Goal: Task Accomplishment & Management: Manage account settings

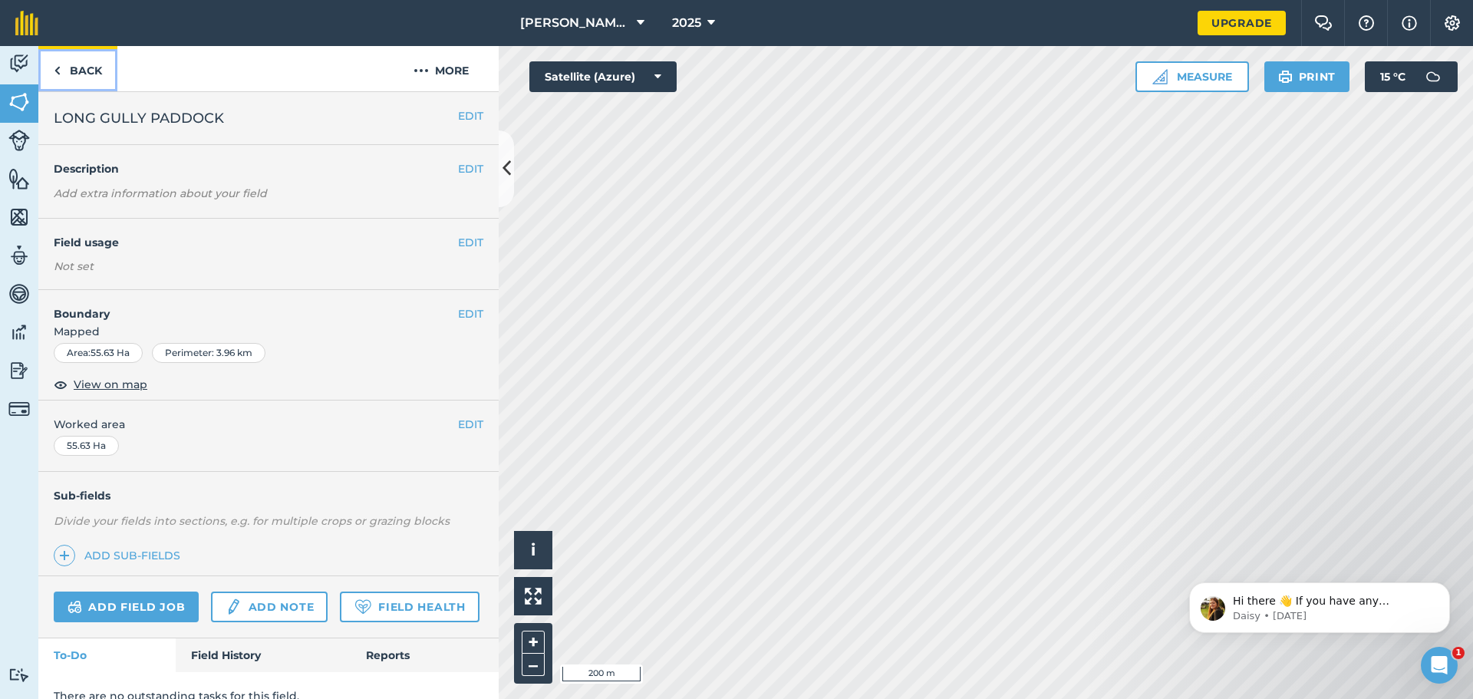
click at [84, 71] on link "Back" at bounding box center [77, 68] width 79 height 45
click at [15, 96] on img at bounding box center [18, 102] width 21 height 23
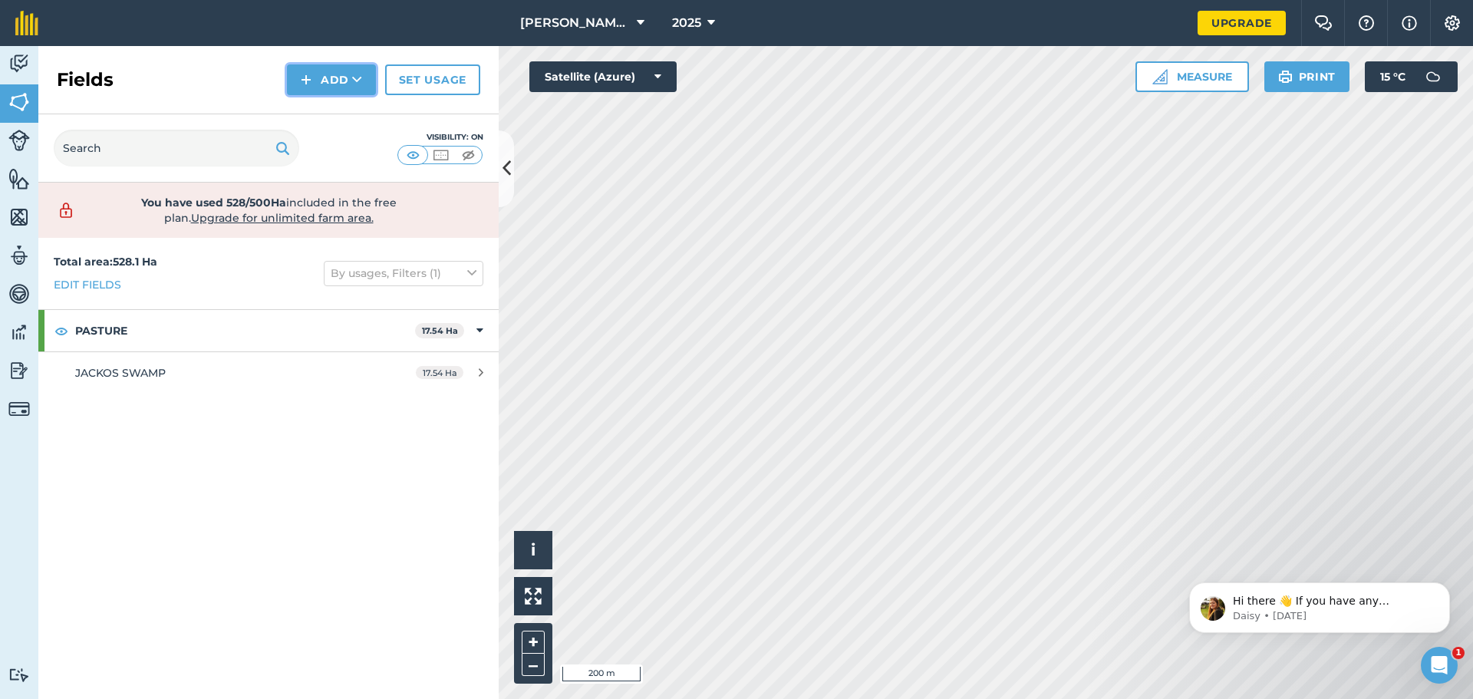
click at [347, 77] on button "Add" at bounding box center [331, 79] width 89 height 31
click at [335, 110] on link "Draw" at bounding box center [331, 114] width 84 height 34
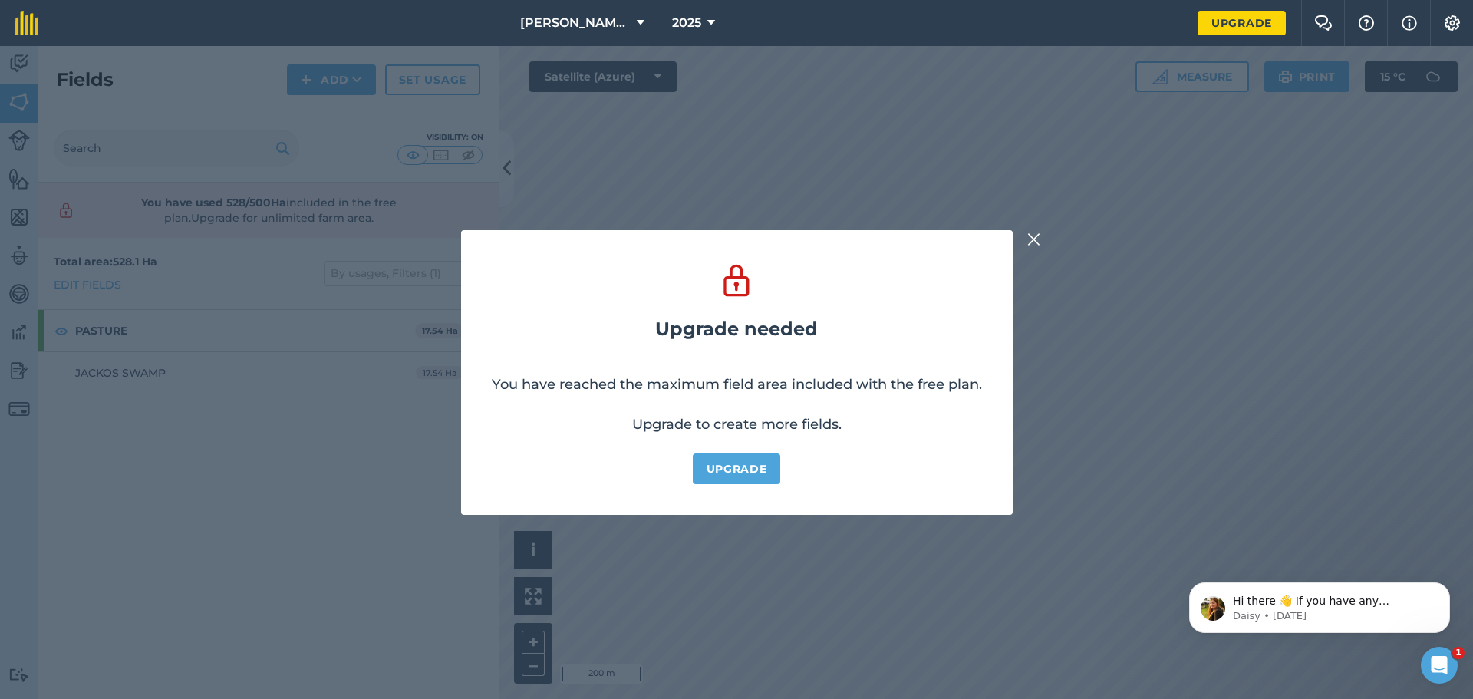
click at [1034, 232] on img at bounding box center [1034, 239] width 14 height 18
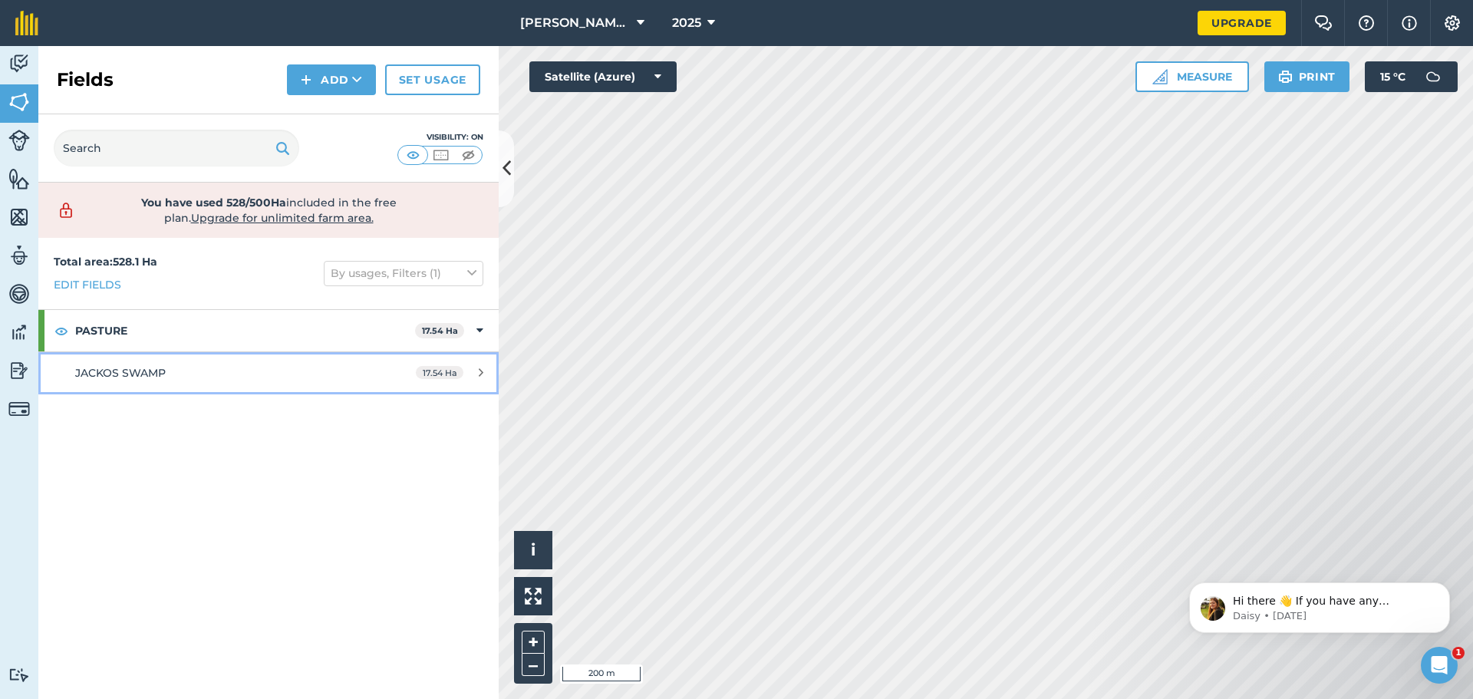
click at [140, 373] on span "JACKOS SWAMP" at bounding box center [120, 373] width 91 height 14
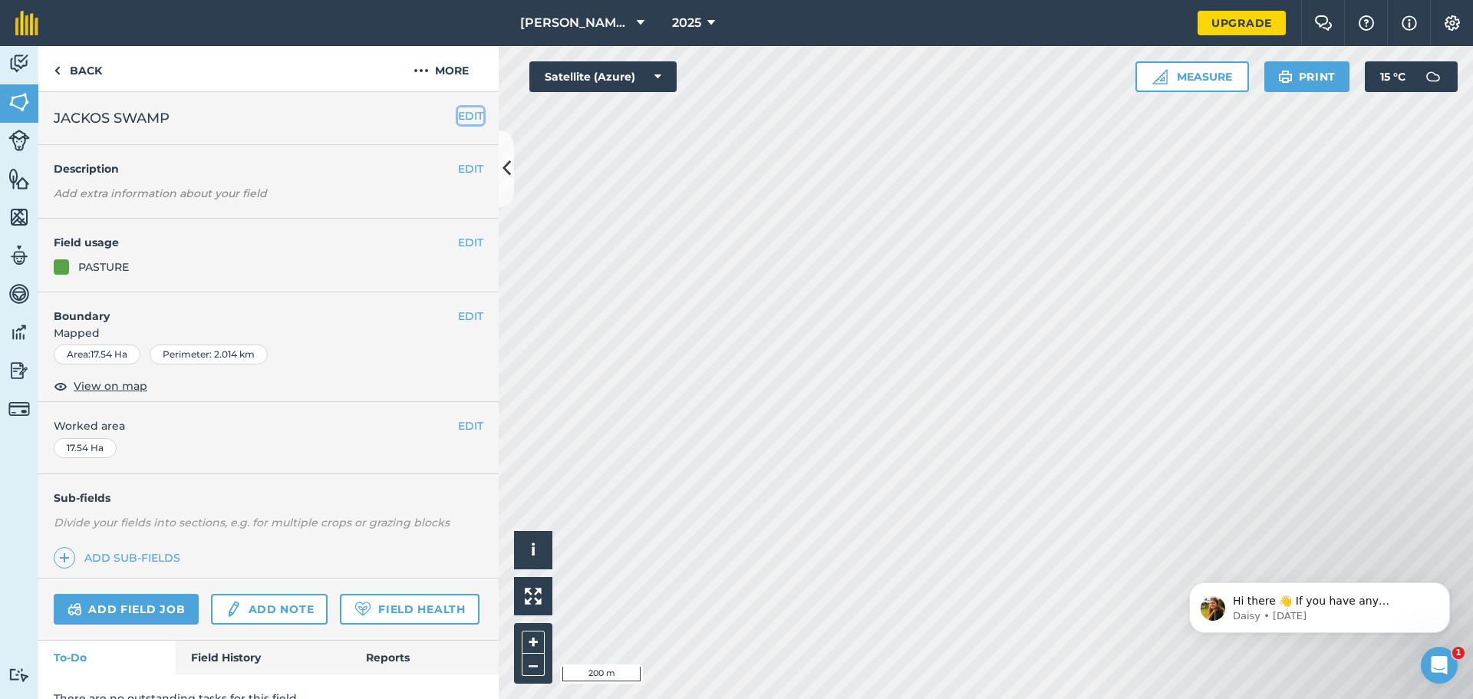
click at [458, 115] on button "EDIT" at bounding box center [470, 115] width 25 height 17
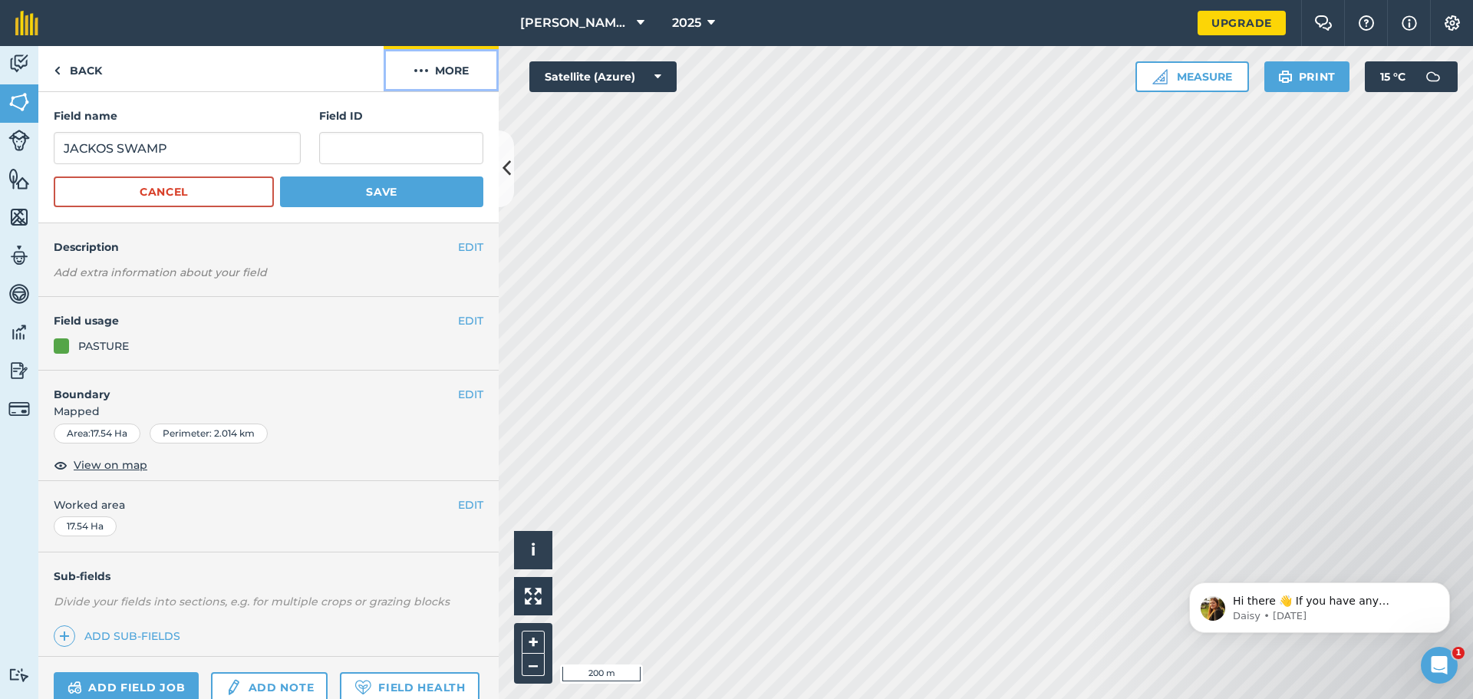
click at [441, 71] on button "More" at bounding box center [441, 68] width 115 height 45
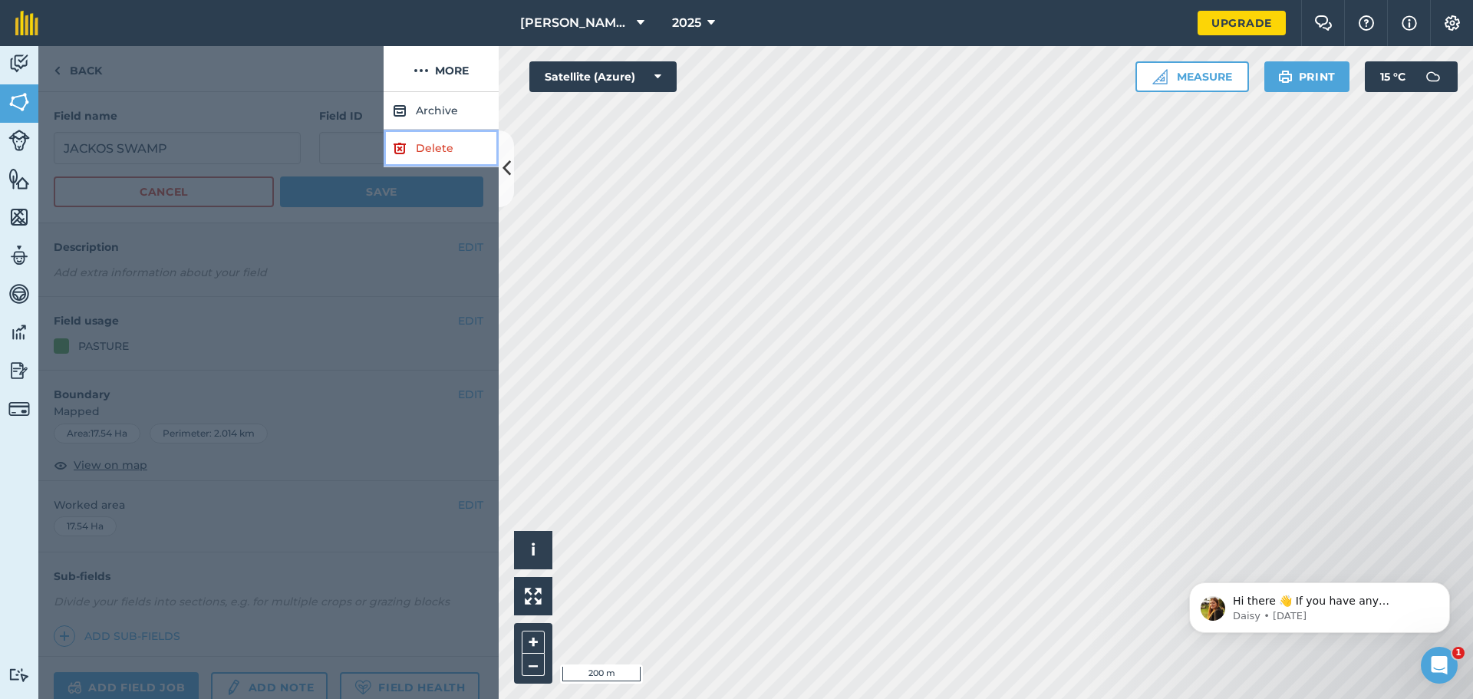
click at [430, 149] on link "Delete" at bounding box center [441, 149] width 115 height 38
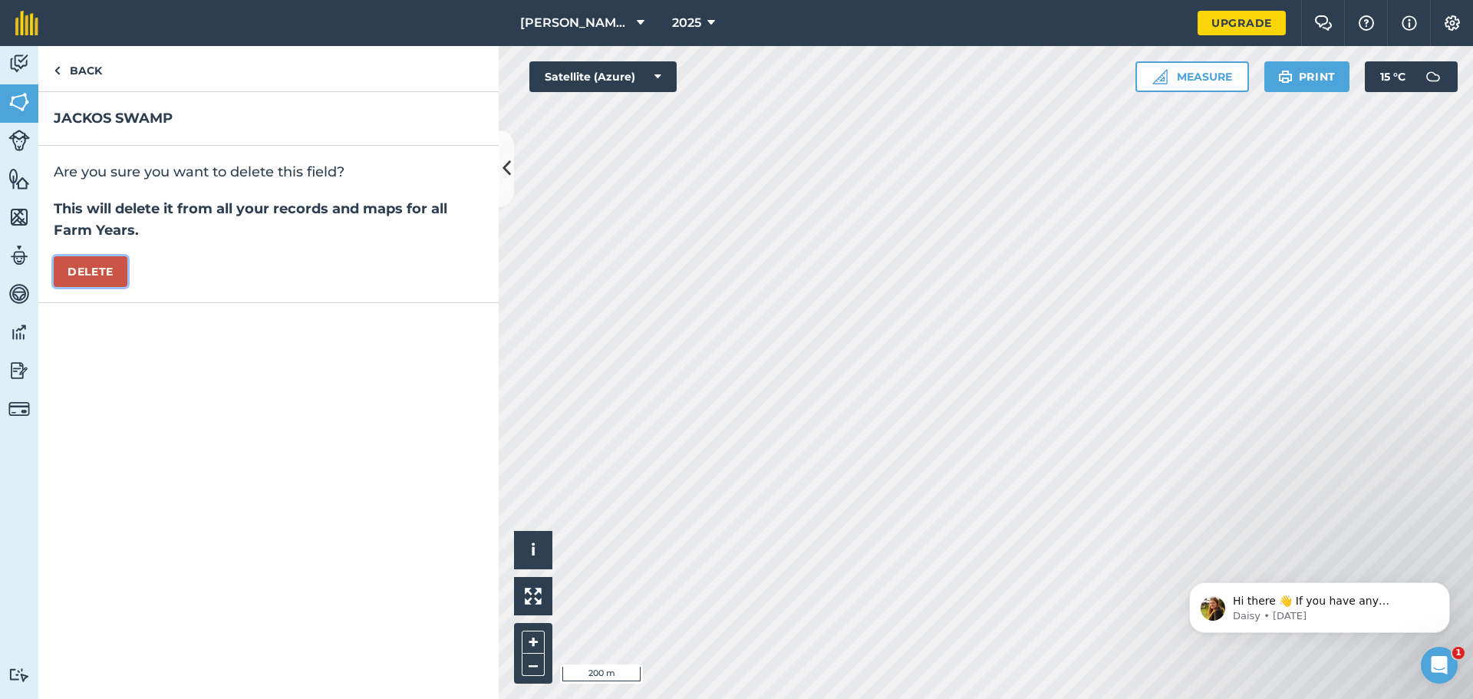
click at [87, 272] on button "Delete" at bounding box center [91, 271] width 74 height 31
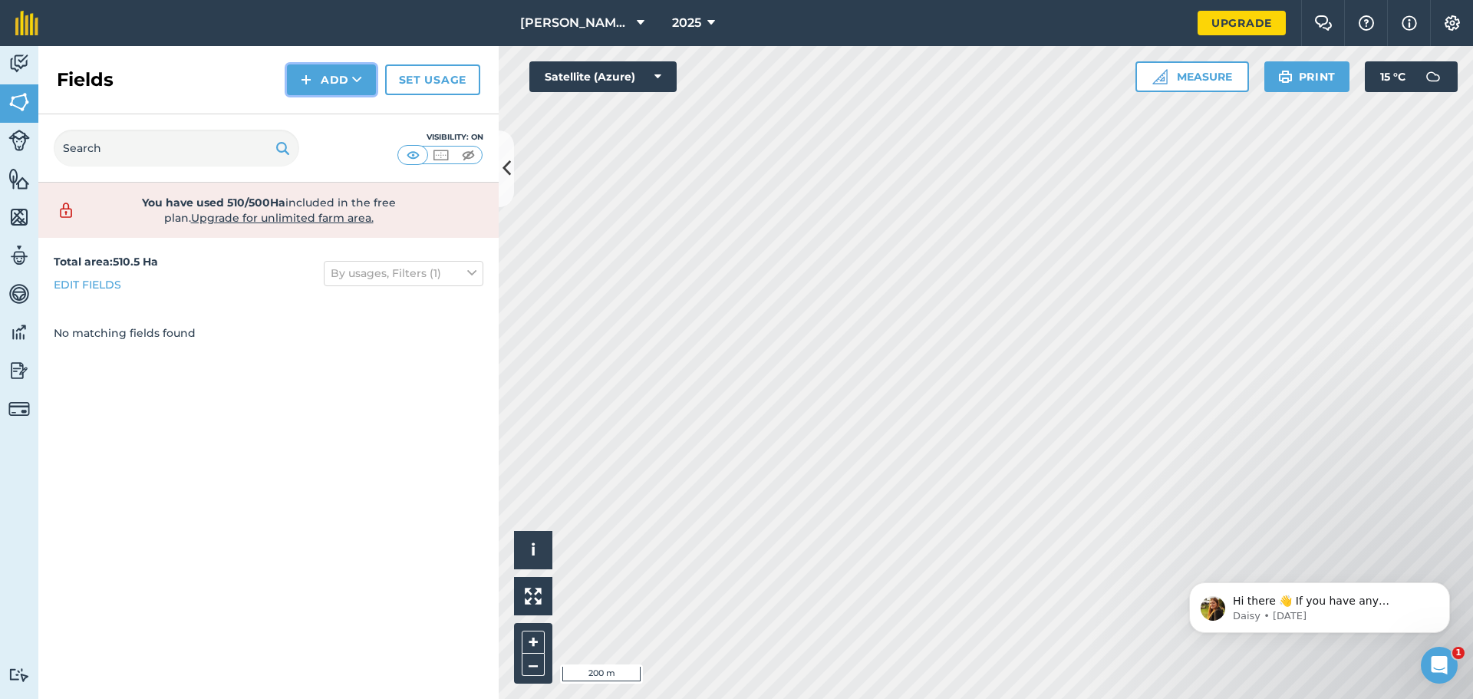
click at [331, 75] on button "Add" at bounding box center [331, 79] width 89 height 31
click at [334, 115] on link "Draw" at bounding box center [331, 114] width 84 height 34
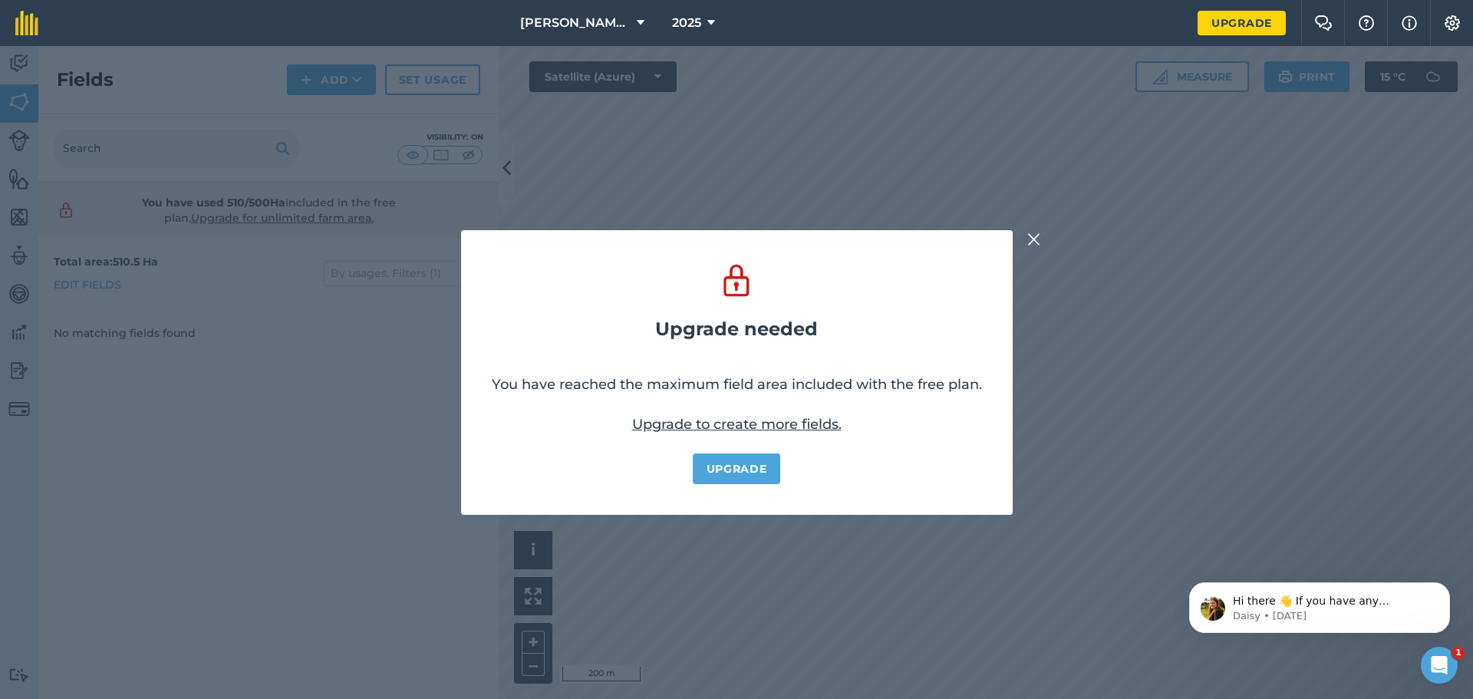
click at [1035, 236] on img at bounding box center [1034, 239] width 14 height 18
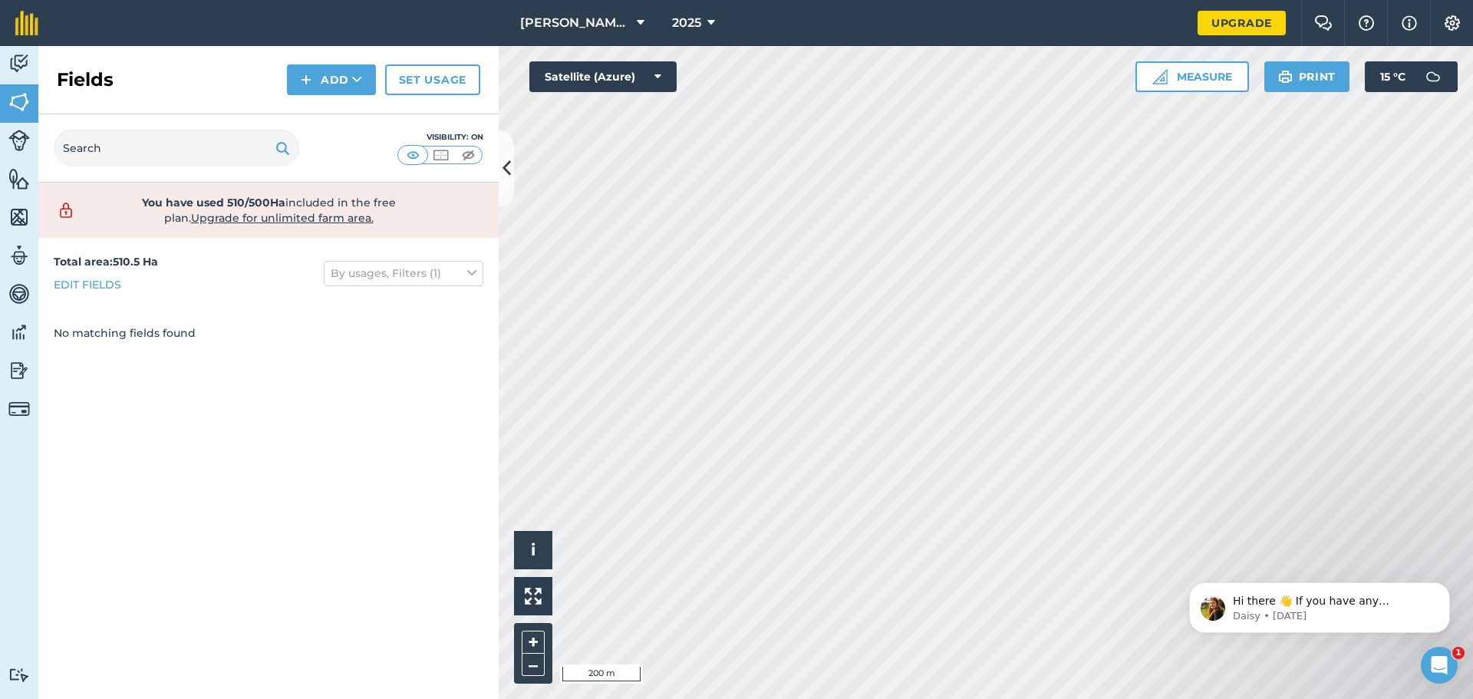
click at [620, 67] on div "Click to start drawing i © 2025 TomTom, Microsoft 200 m + – Satellite (Azure) M…" at bounding box center [986, 372] width 974 height 653
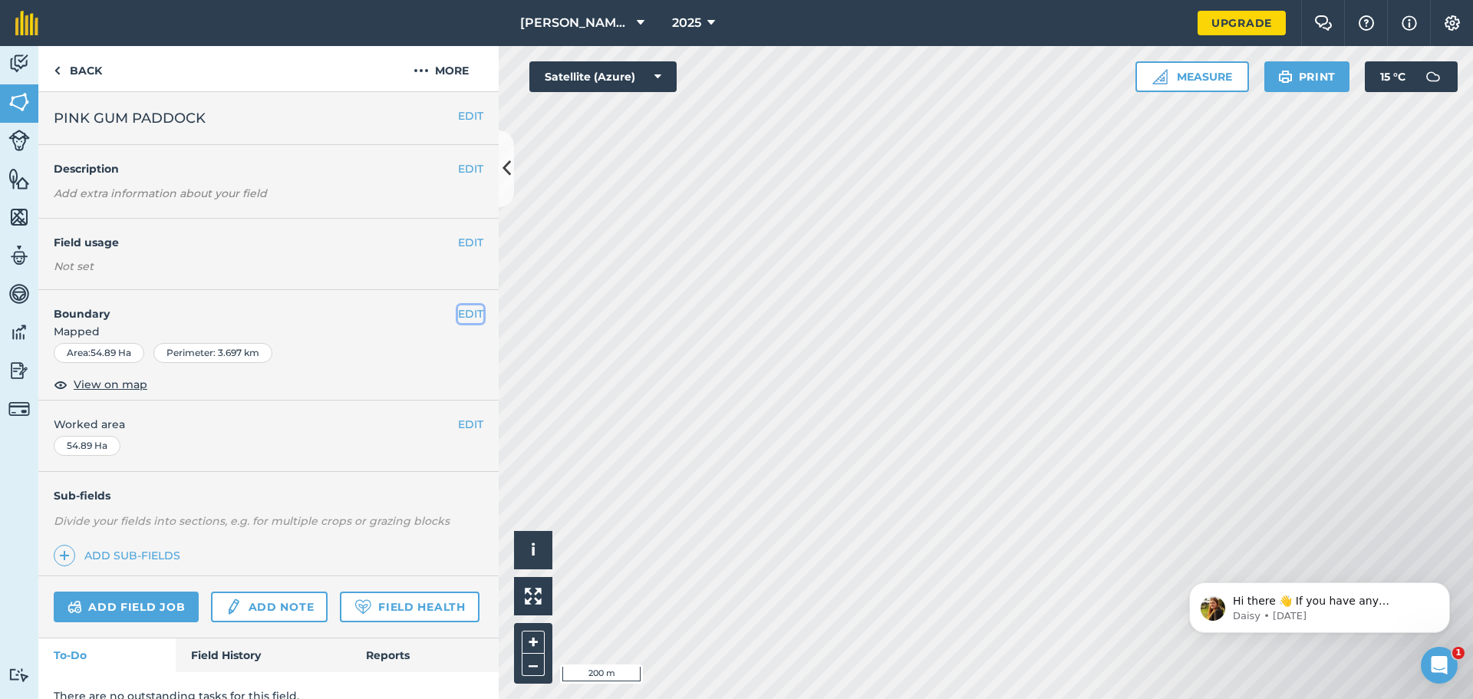
click at [459, 312] on button "EDIT" at bounding box center [470, 313] width 25 height 17
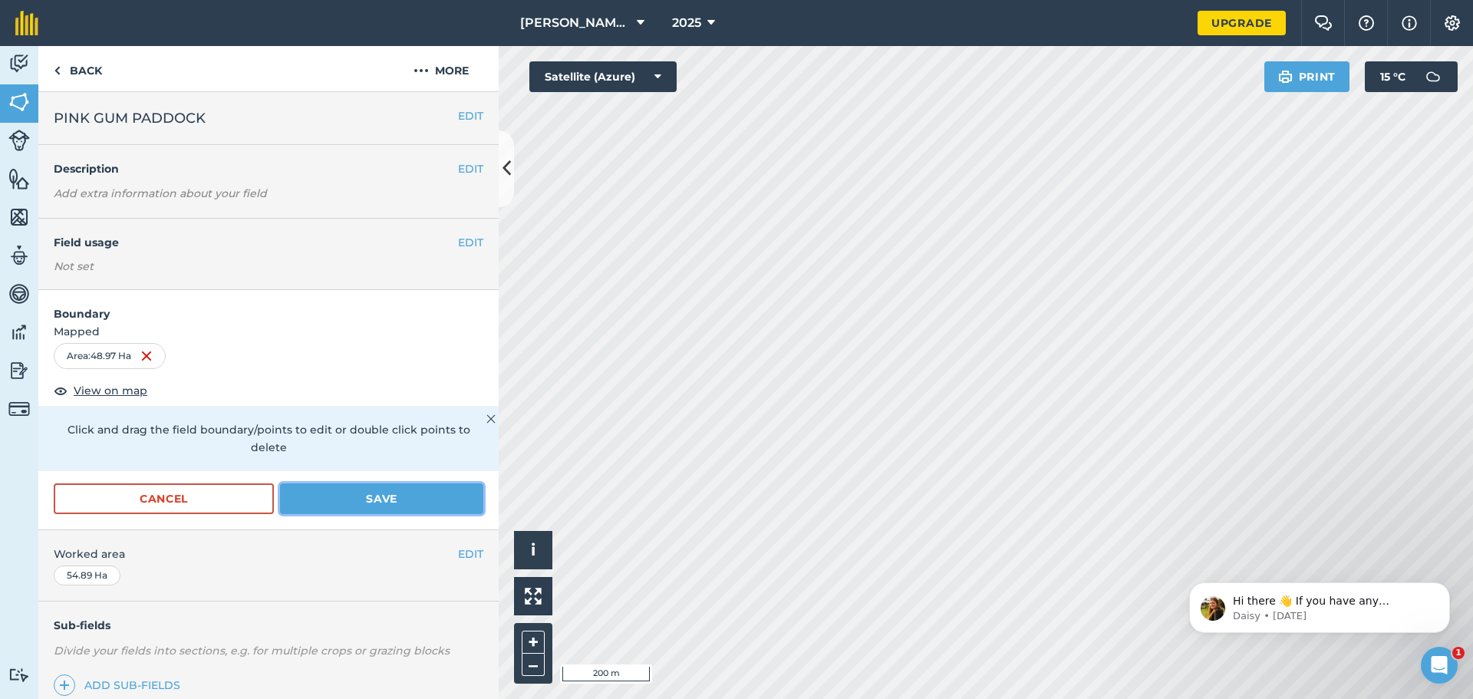
click at [336, 498] on button "Save" at bounding box center [381, 498] width 203 height 31
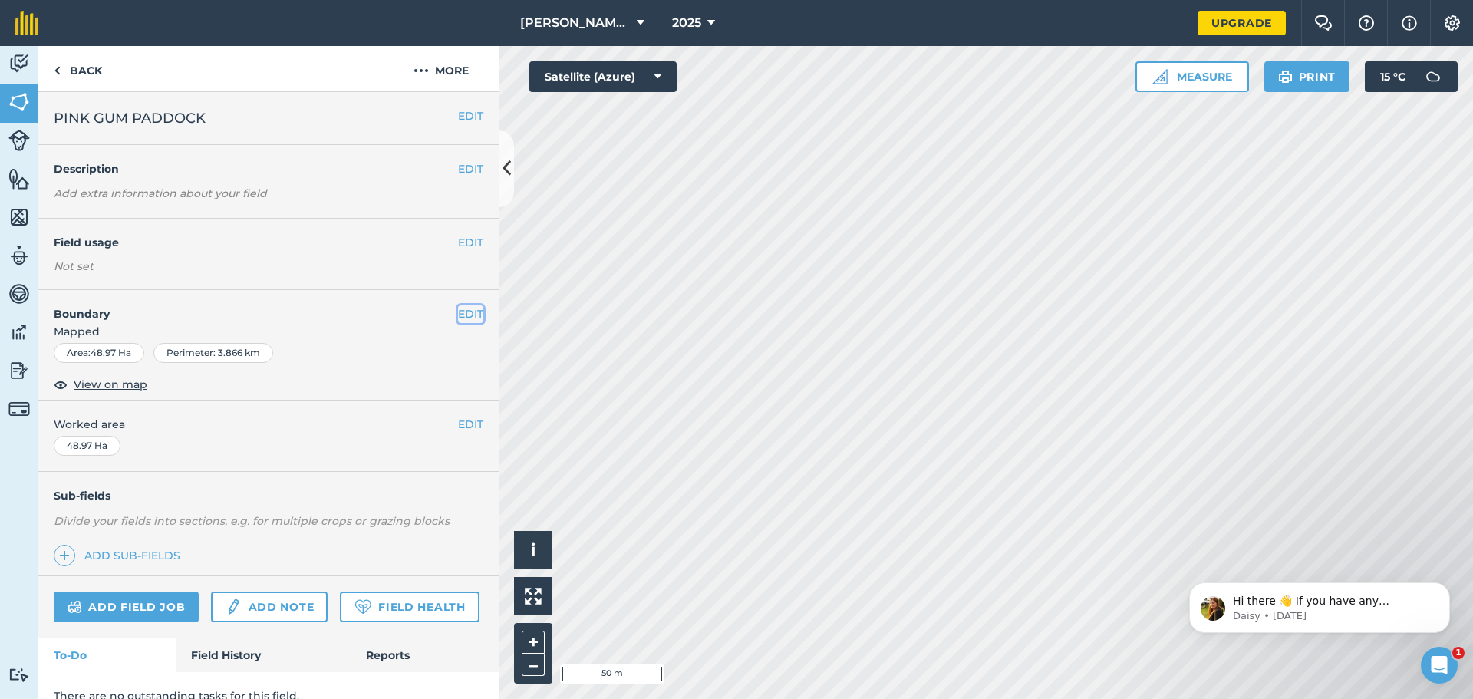
click at [459, 313] on button "EDIT" at bounding box center [470, 313] width 25 height 17
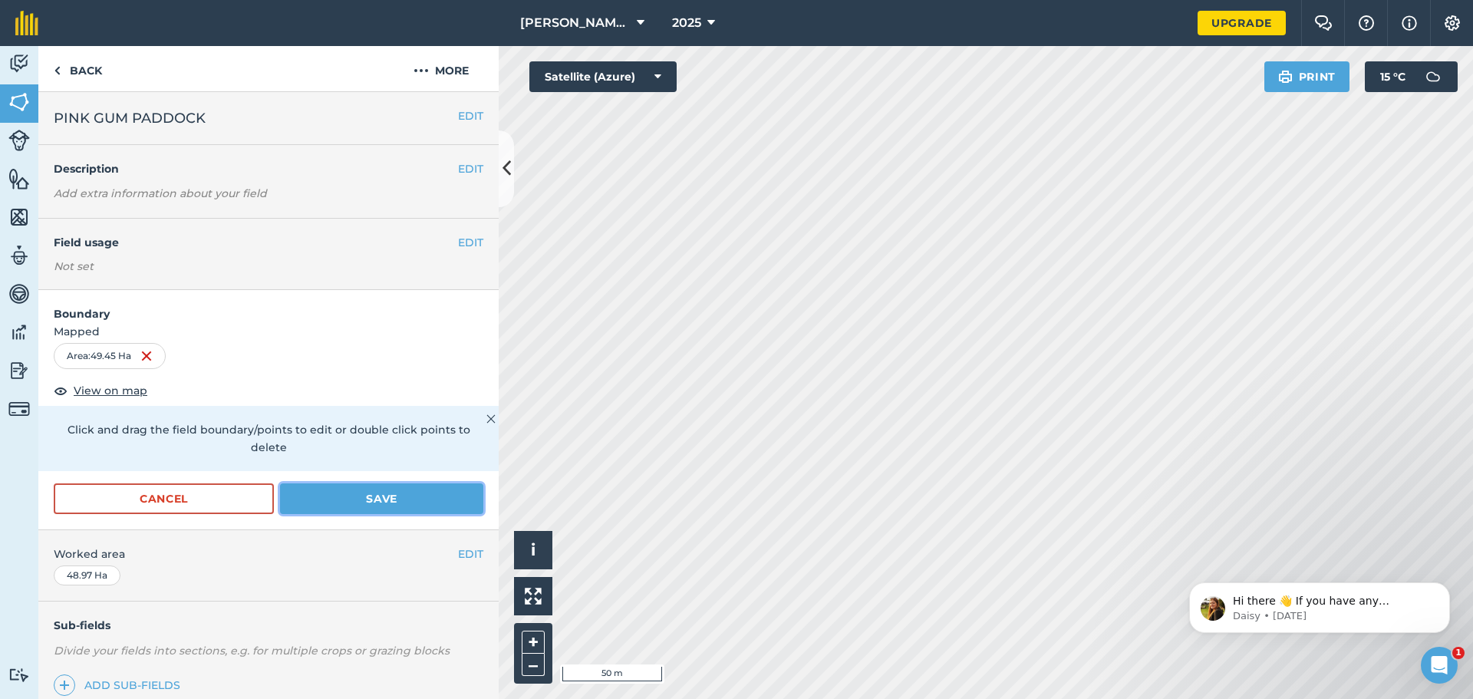
click at [358, 493] on button "Save" at bounding box center [381, 498] width 203 height 31
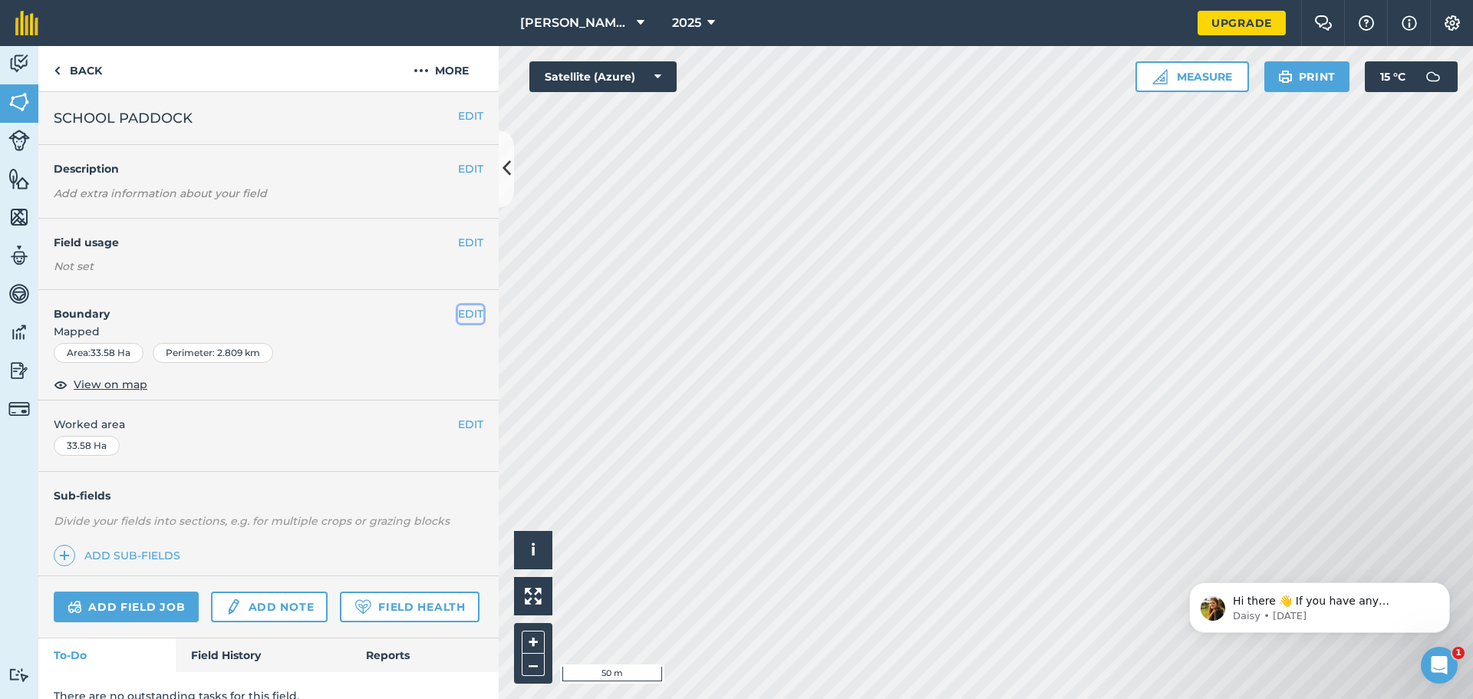
click at [458, 309] on button "EDIT" at bounding box center [470, 313] width 25 height 17
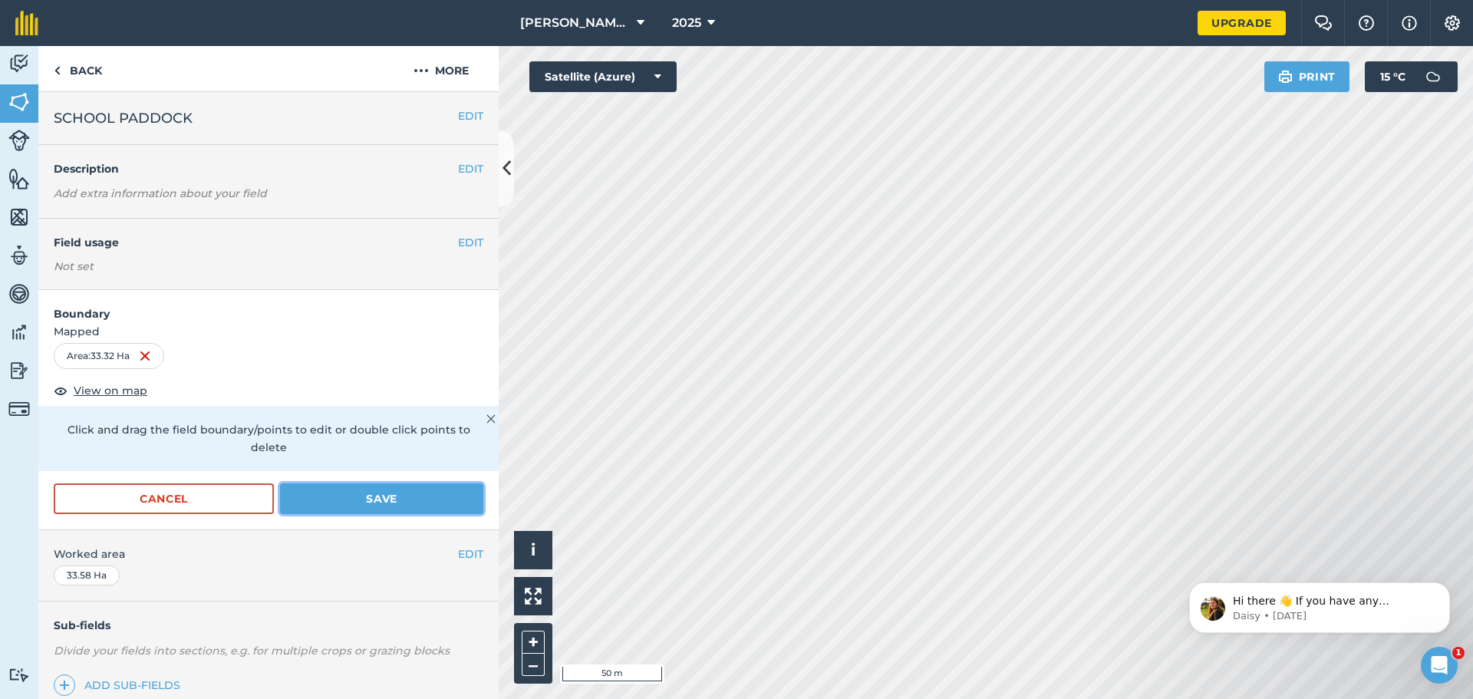
click at [387, 496] on button "Save" at bounding box center [381, 498] width 203 height 31
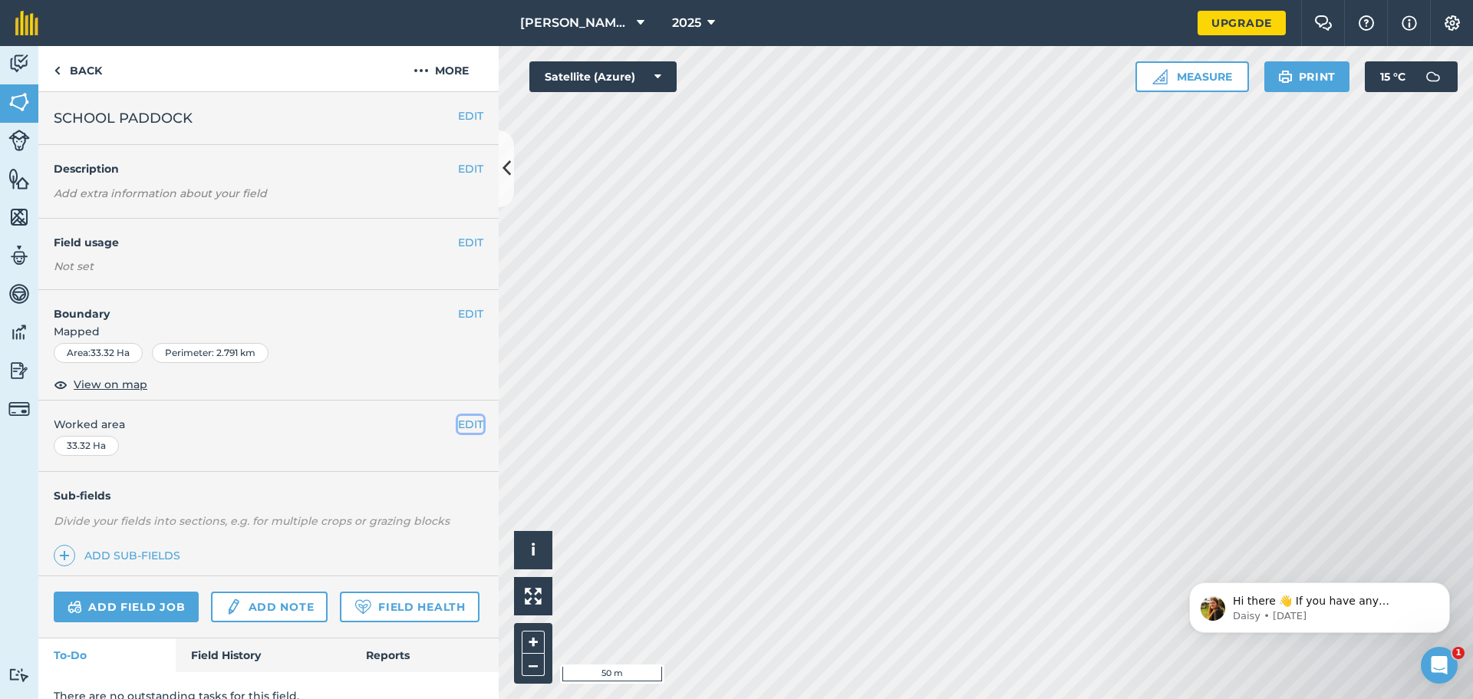
click at [458, 420] on button "EDIT" at bounding box center [470, 424] width 25 height 17
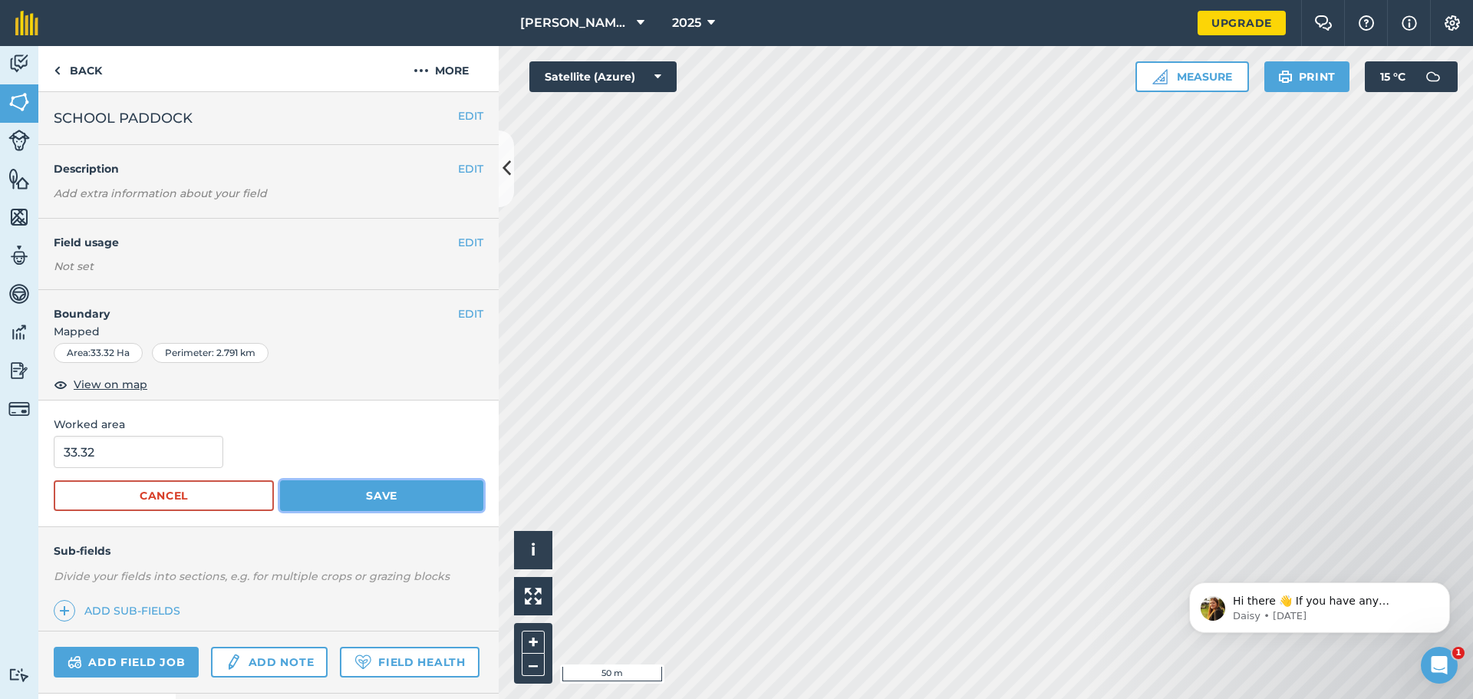
click at [377, 495] on button "Save" at bounding box center [381, 495] width 203 height 31
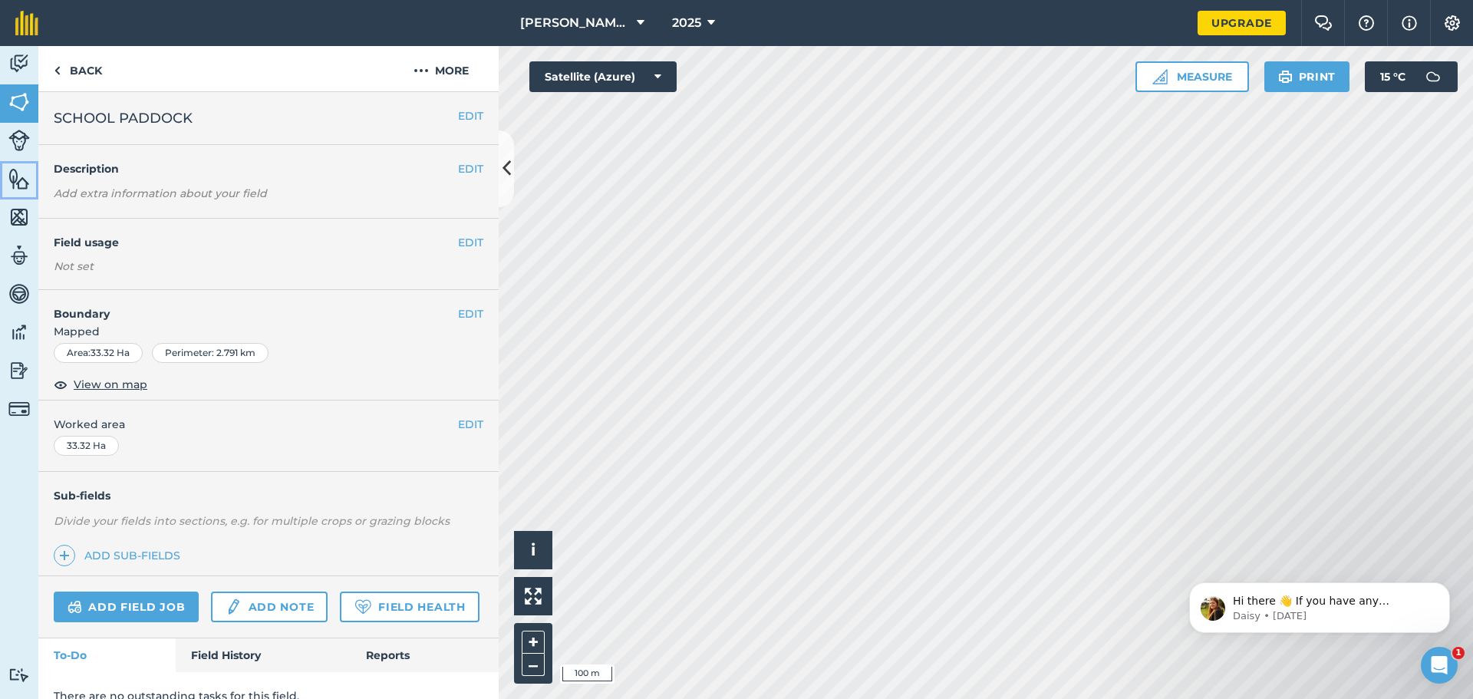
click at [17, 180] on img at bounding box center [18, 178] width 21 height 23
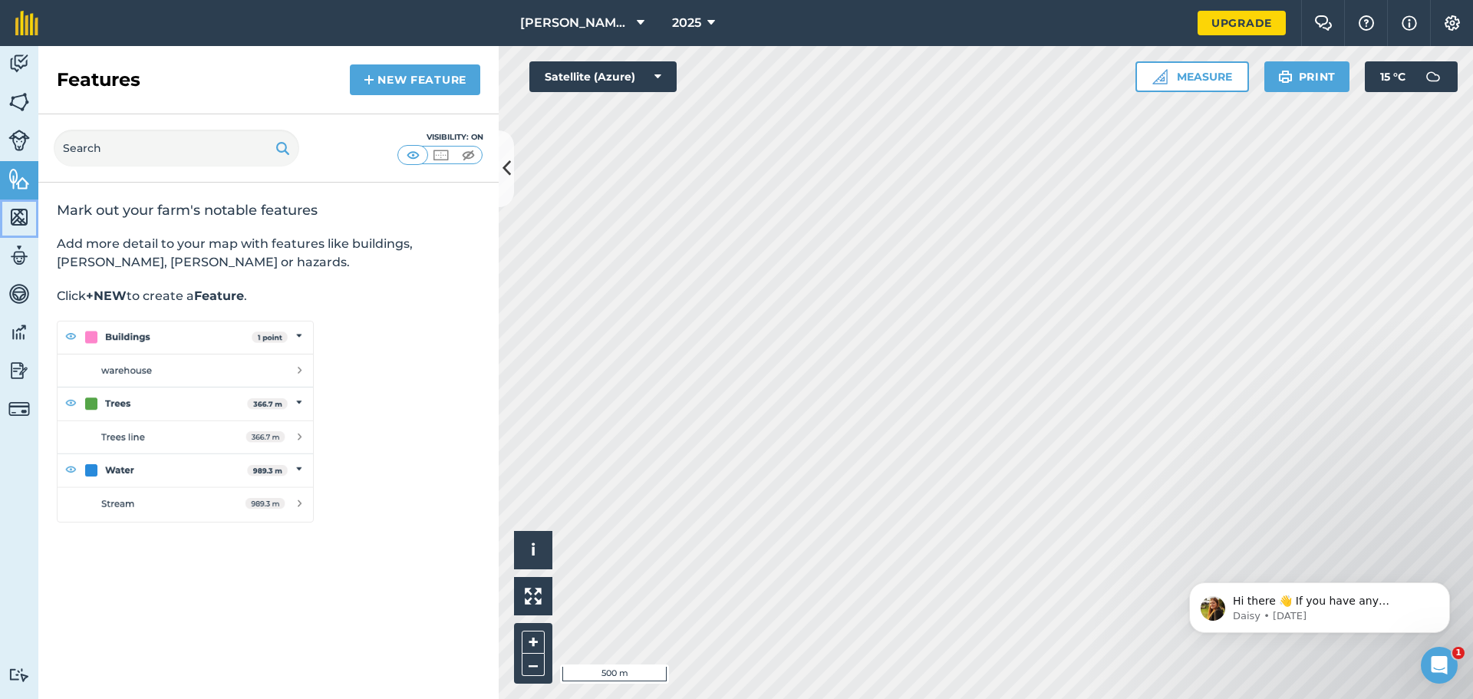
click at [18, 218] on img at bounding box center [18, 217] width 21 height 23
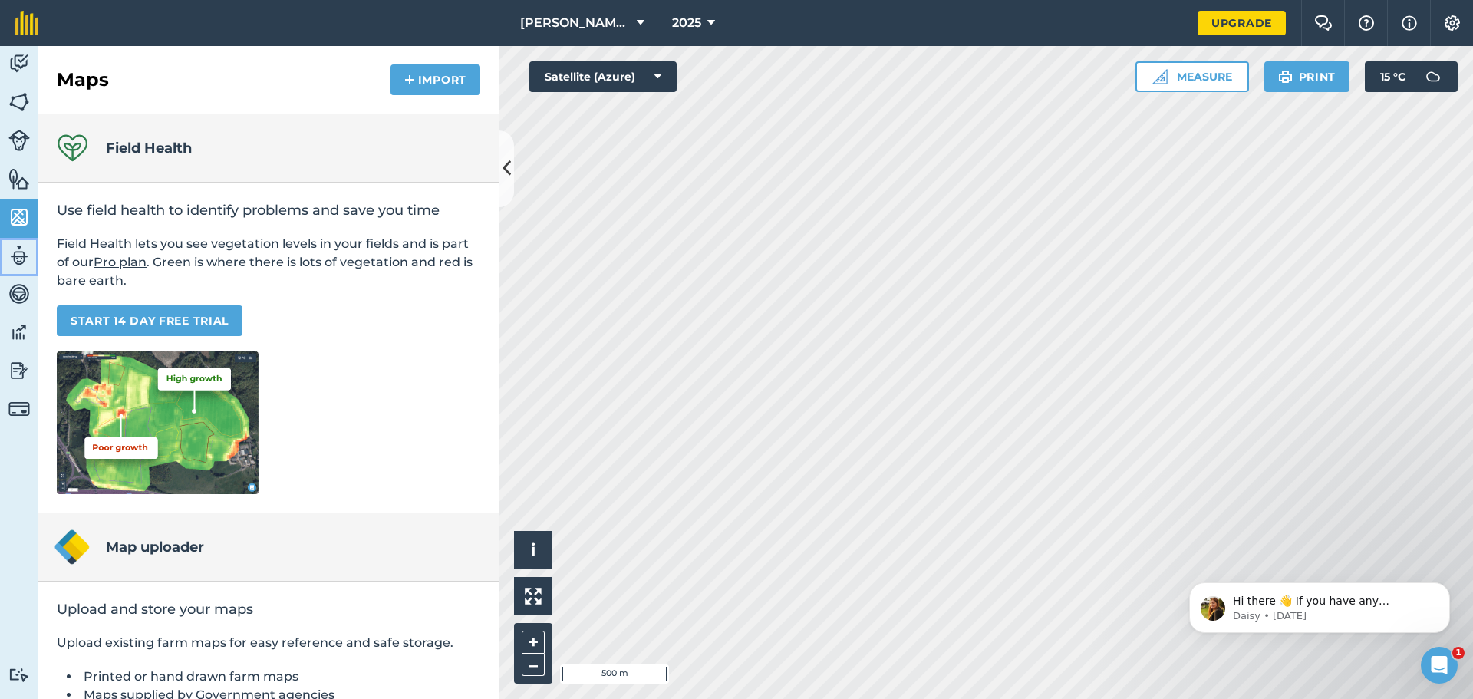
click at [21, 256] on img at bounding box center [18, 255] width 21 height 23
select select "MEMBER"
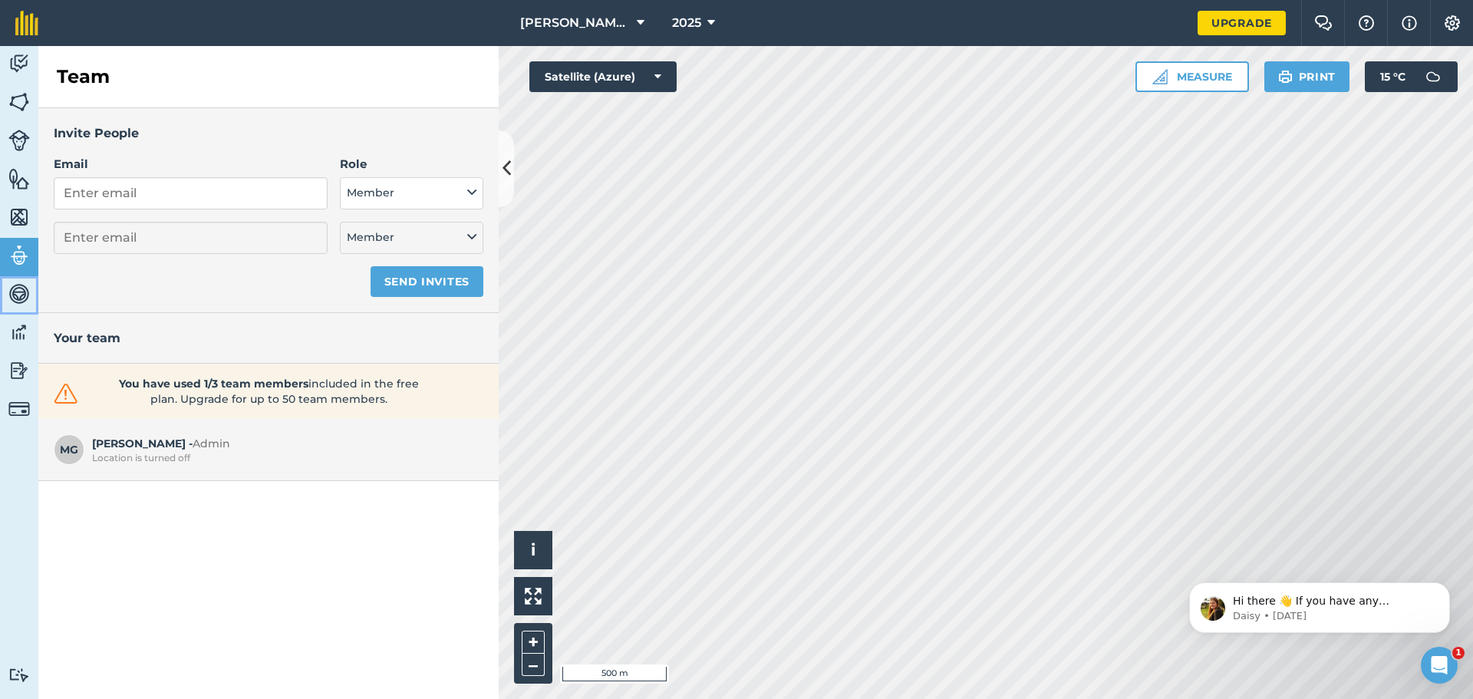
click at [20, 296] on img at bounding box center [18, 293] width 21 height 23
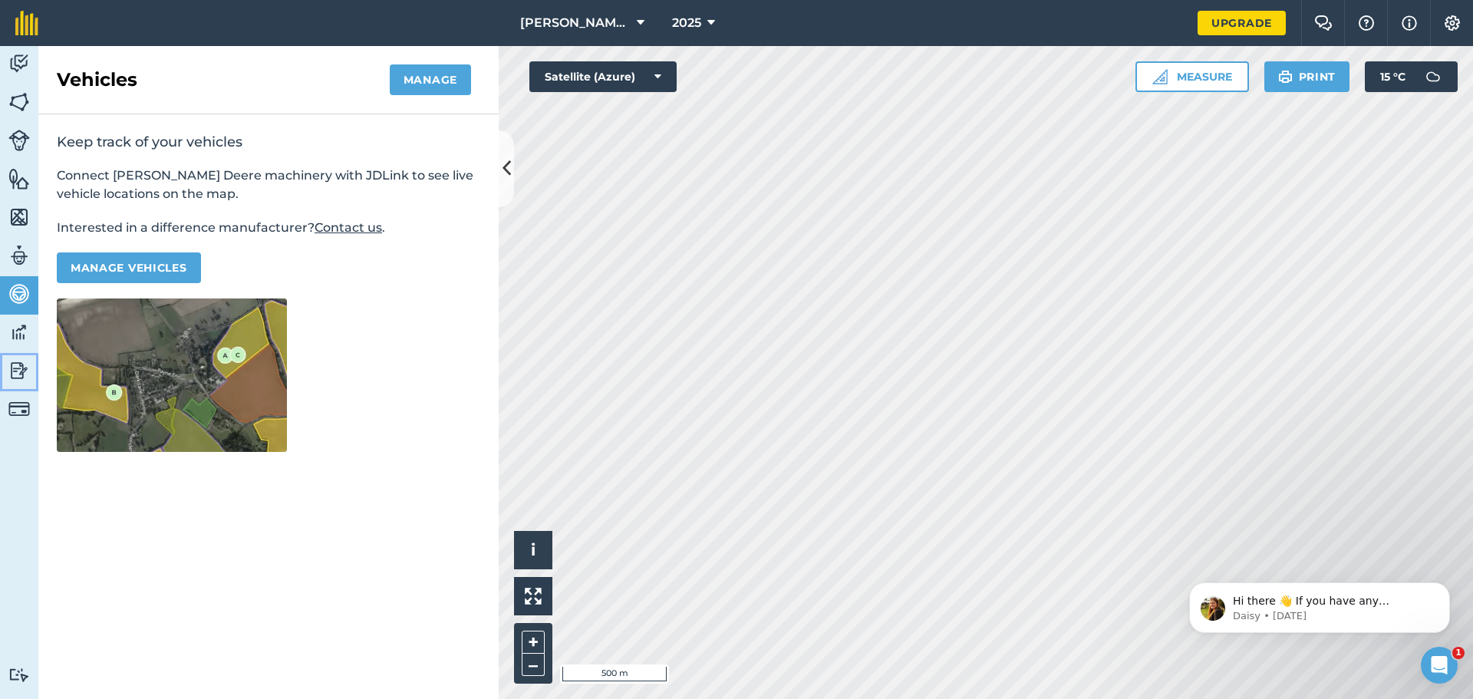
click at [18, 371] on img at bounding box center [18, 370] width 21 height 23
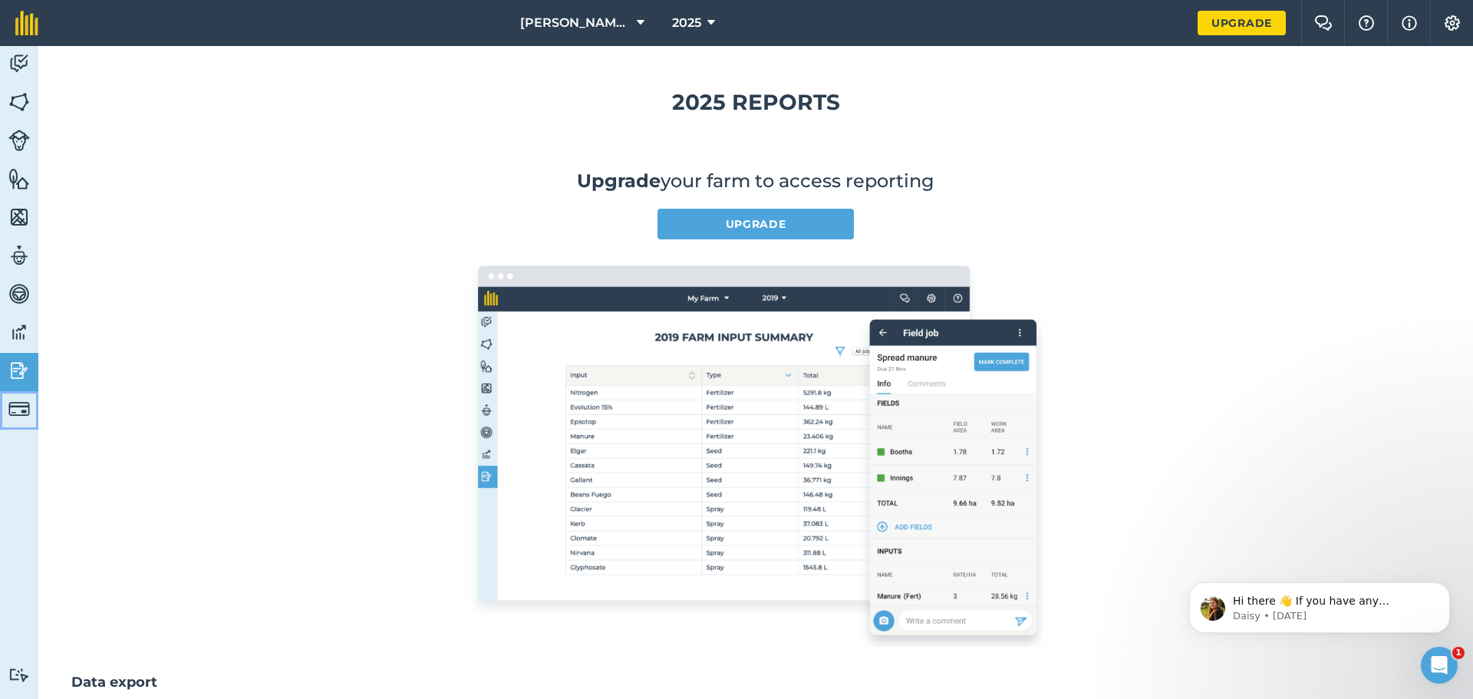
click at [13, 407] on img at bounding box center [18, 408] width 21 height 21
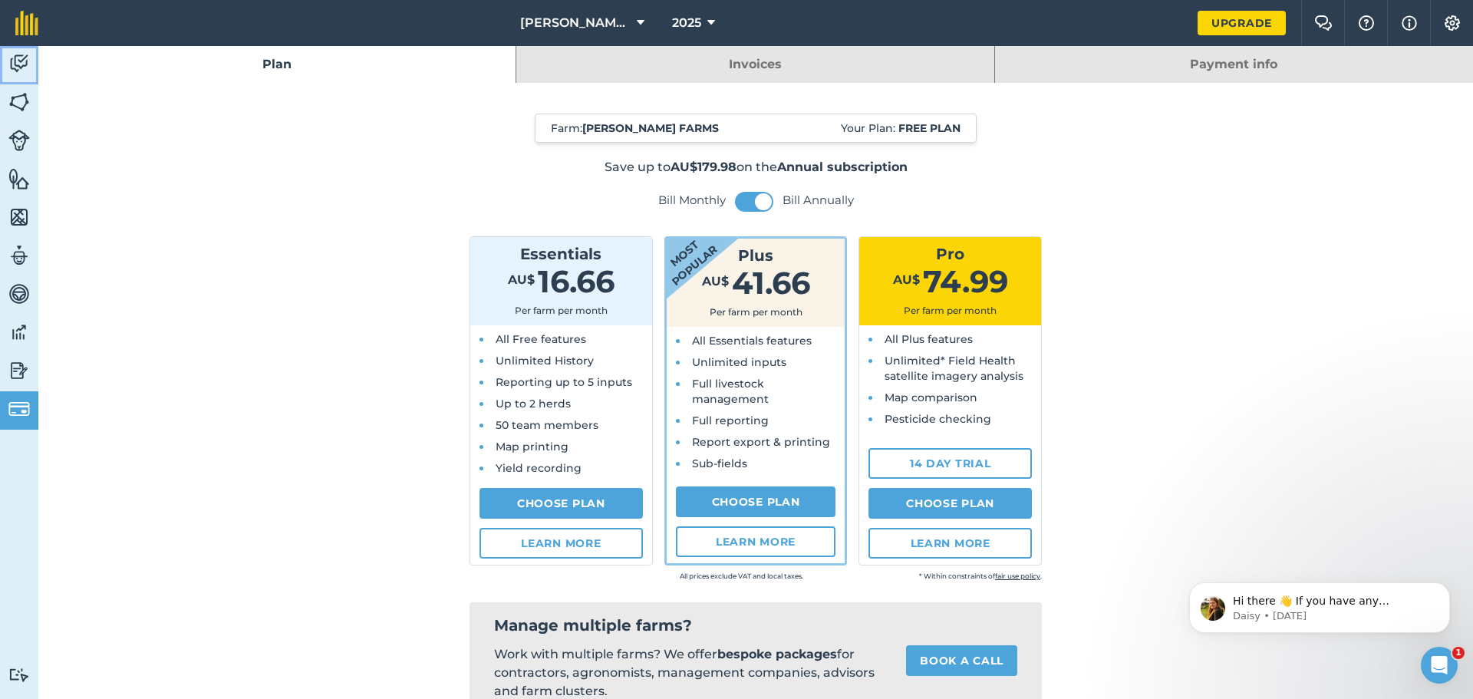
click at [19, 66] on img at bounding box center [18, 63] width 21 height 23
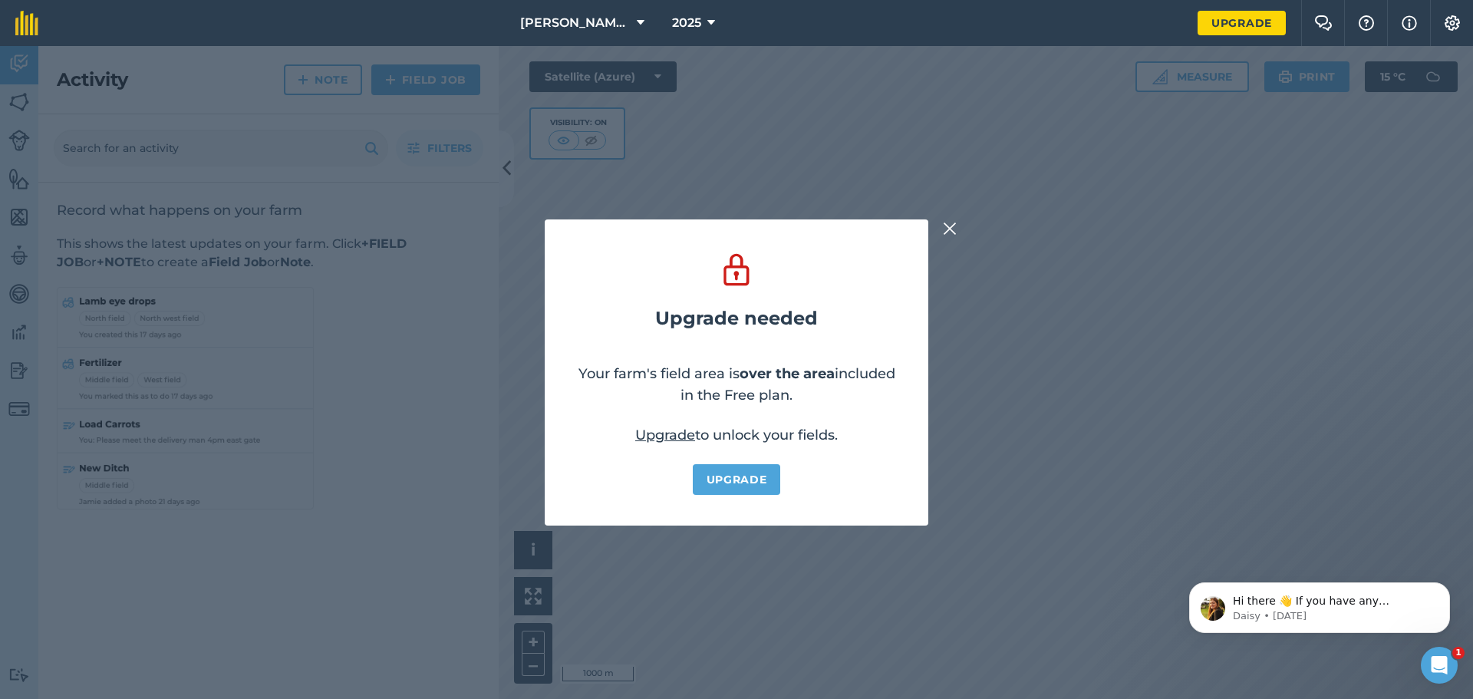
click at [951, 230] on img at bounding box center [950, 228] width 14 height 18
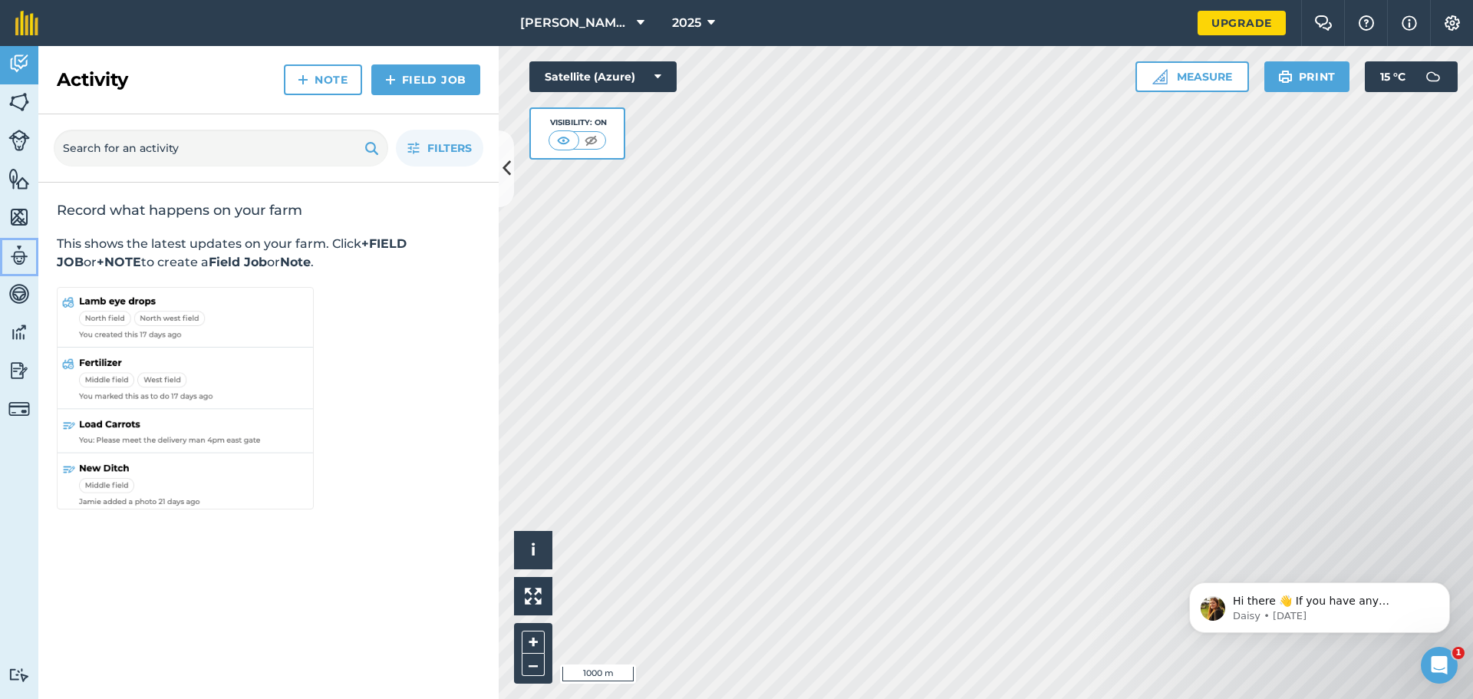
click at [18, 259] on img at bounding box center [18, 255] width 21 height 23
select select "MEMBER"
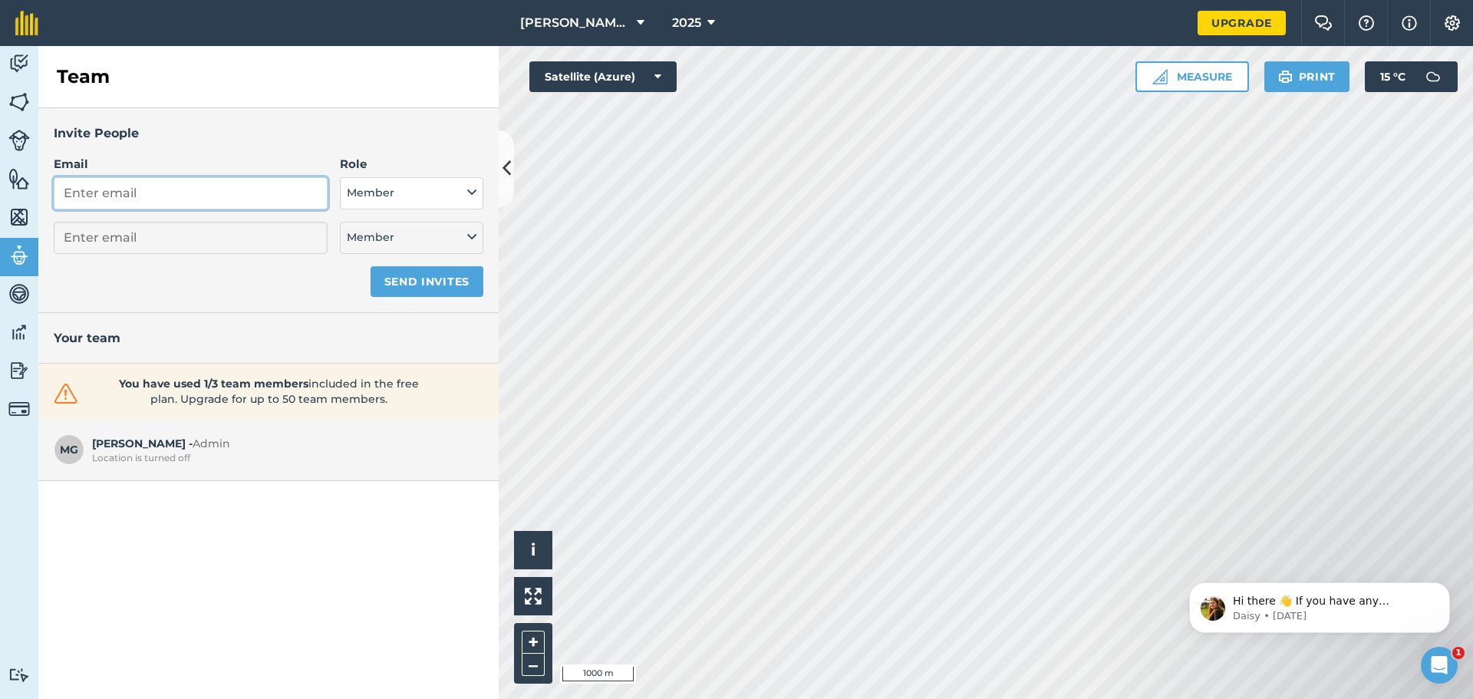
click at [97, 193] on input "Email" at bounding box center [191, 193] width 274 height 32
type input "B"
select select "MEMBER"
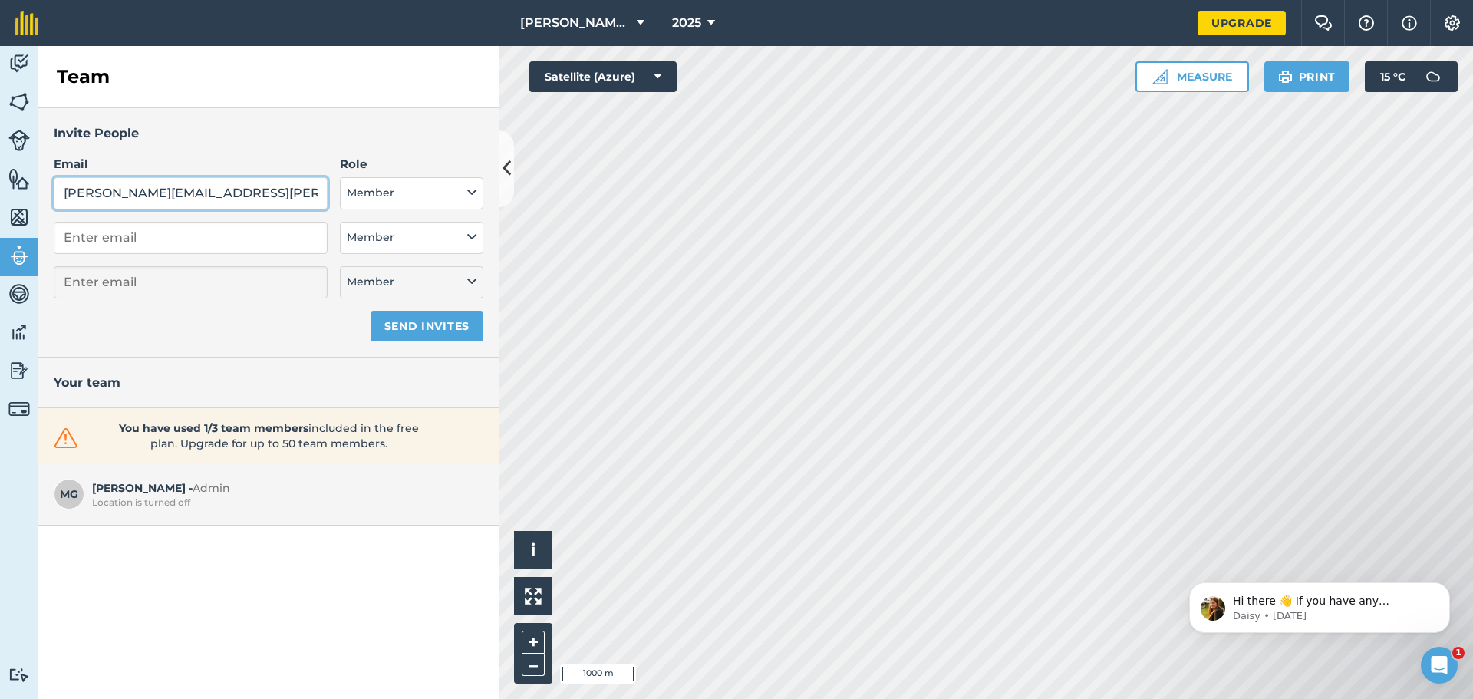
type input "[PERSON_NAME][EMAIL_ADDRESS][PERSON_NAME][DOMAIN_NAME]"
click at [368, 193] on button "Member" at bounding box center [411, 193] width 143 height 32
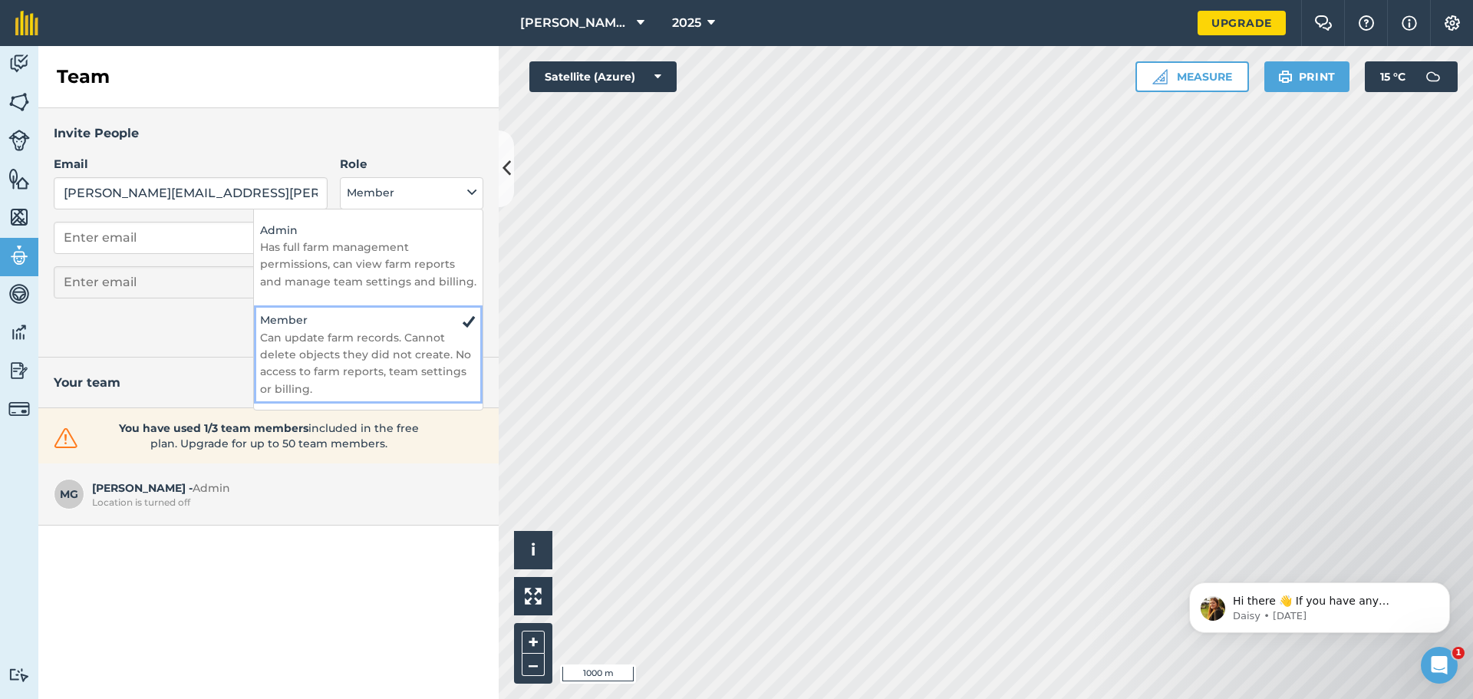
click at [304, 322] on h4 "Member" at bounding box center [368, 320] width 216 height 17
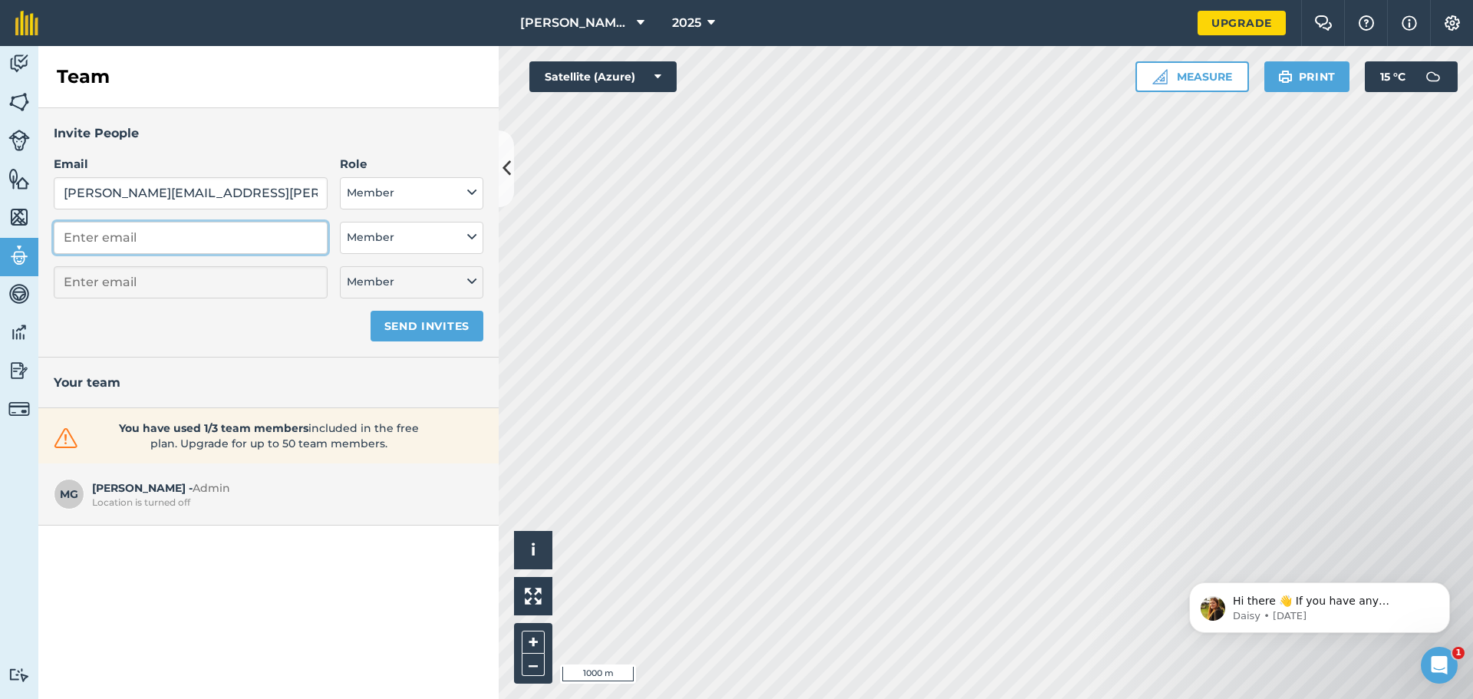
click at [82, 236] on input "email" at bounding box center [191, 238] width 274 height 32
type input "[EMAIL_ADDRESS][DOMAIN_NAME]"
click at [414, 323] on button "Send invites" at bounding box center [427, 326] width 113 height 31
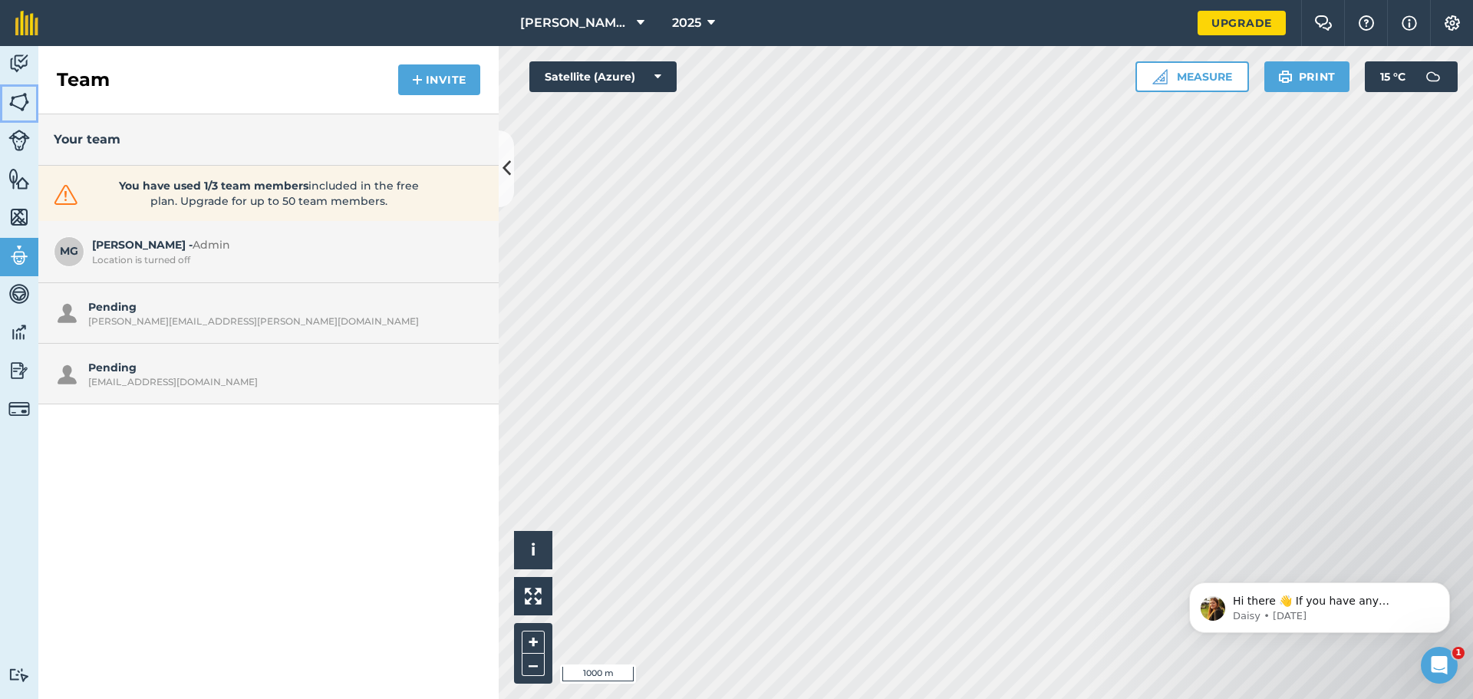
click at [21, 100] on img at bounding box center [18, 102] width 21 height 23
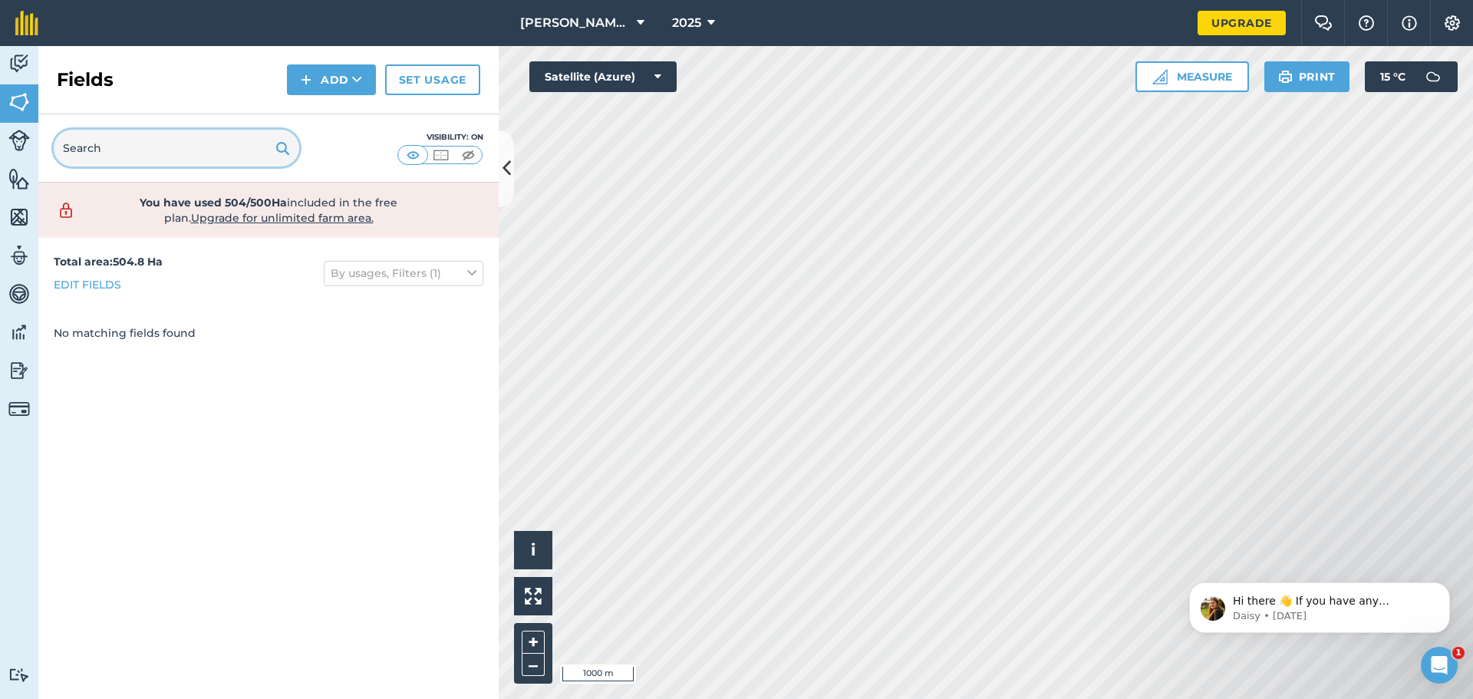
click at [134, 150] on input "text" at bounding box center [177, 148] width 246 height 37
click at [17, 371] on img at bounding box center [18, 370] width 21 height 23
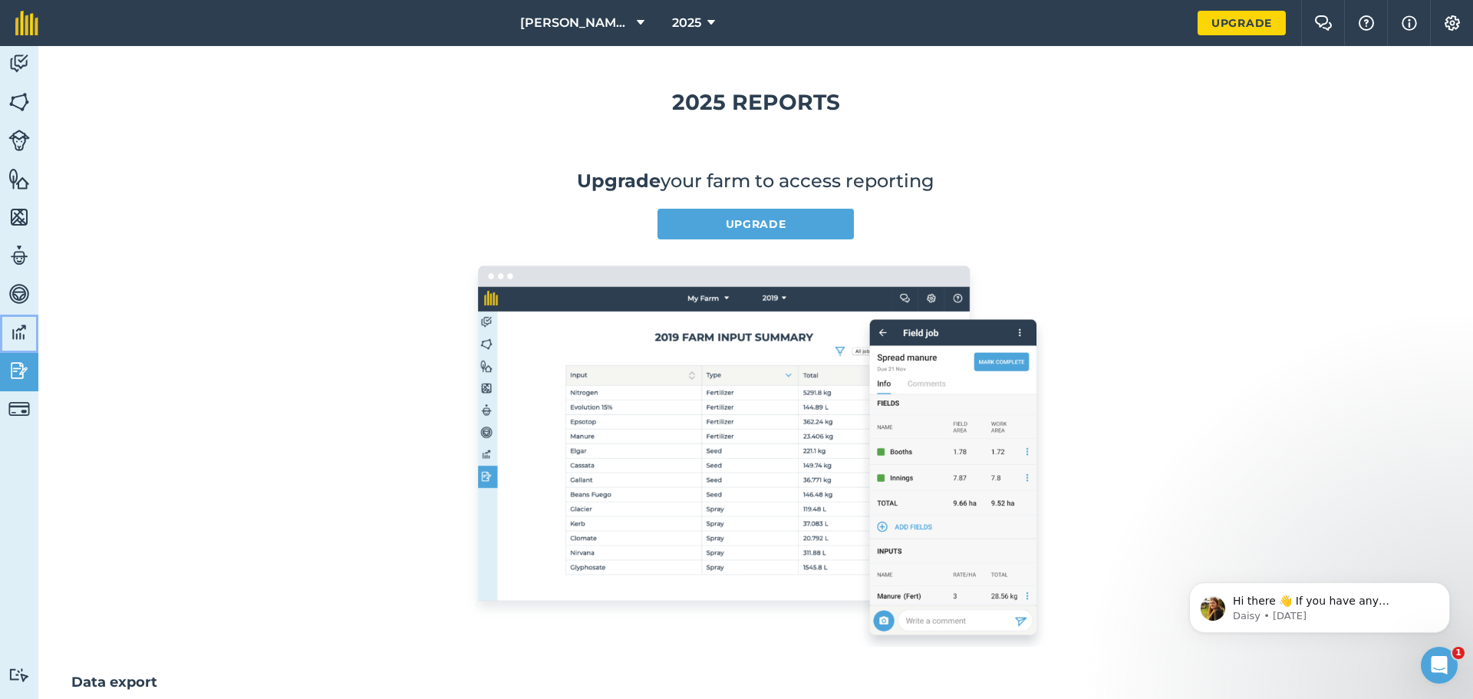
click at [21, 331] on img at bounding box center [18, 332] width 21 height 23
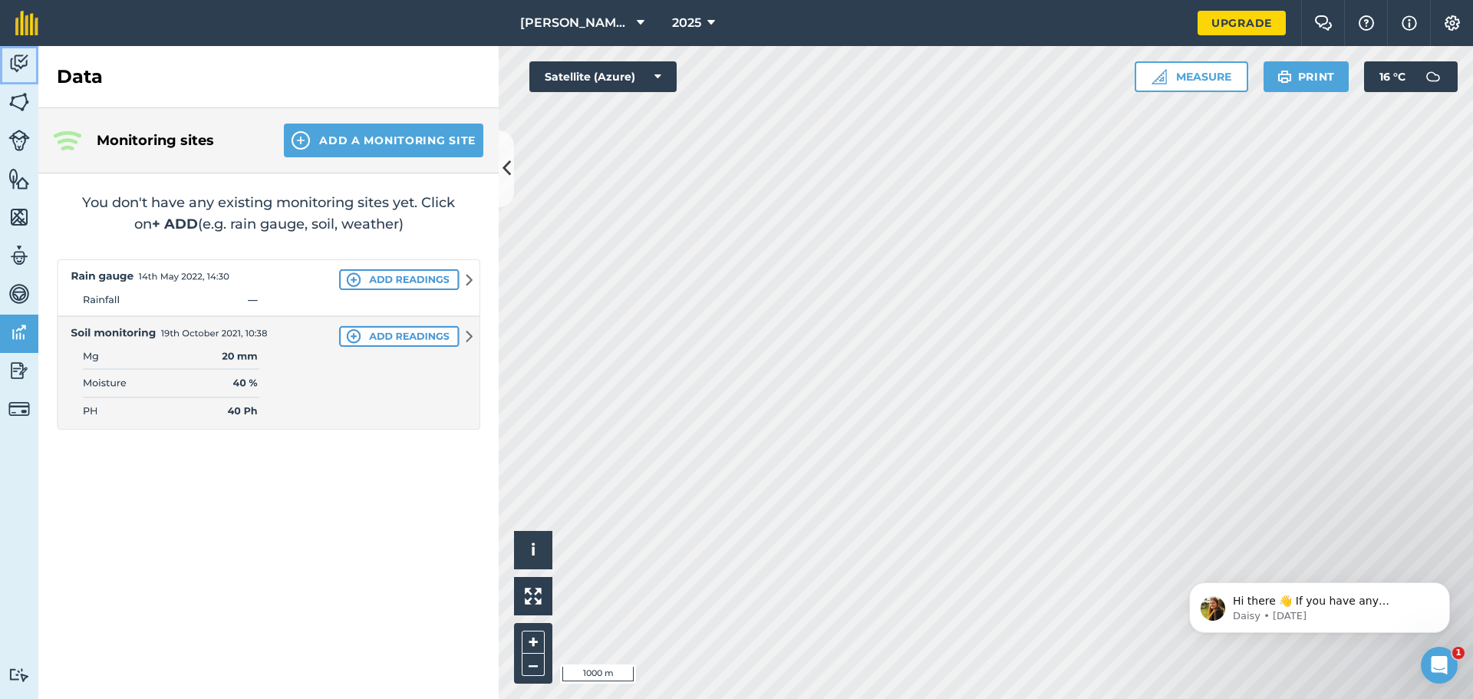
click at [26, 53] on link "Activity" at bounding box center [19, 65] width 38 height 38
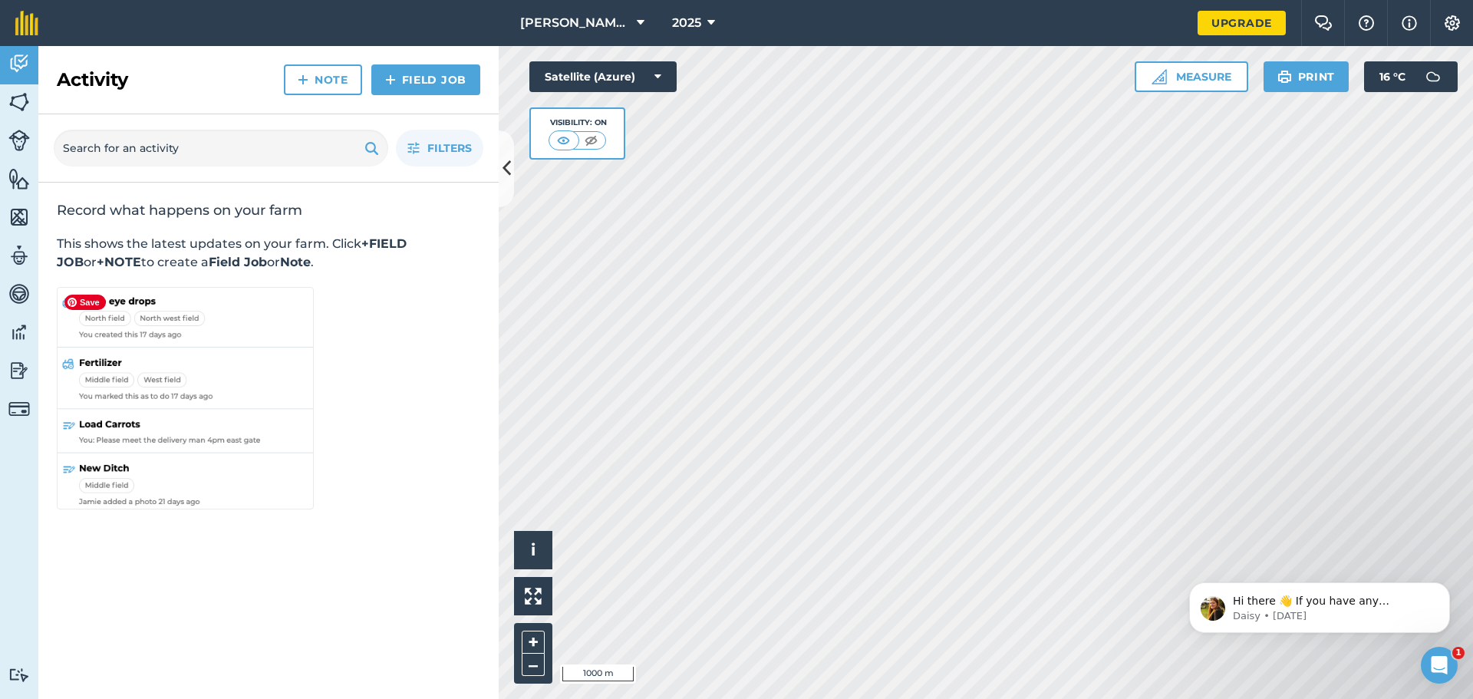
click at [104, 361] on img at bounding box center [185, 400] width 257 height 226
click at [1076, 698] on html "[PERSON_NAME] FARMS 2025 Upgrade Farm Chat Help Info Settings Map printing is n…" at bounding box center [736, 349] width 1473 height 699
click at [104, 147] on input "text" at bounding box center [221, 148] width 335 height 37
type input "Fertilizer"
click at [478, 137] on div "1" at bounding box center [478, 132] width 17 height 17
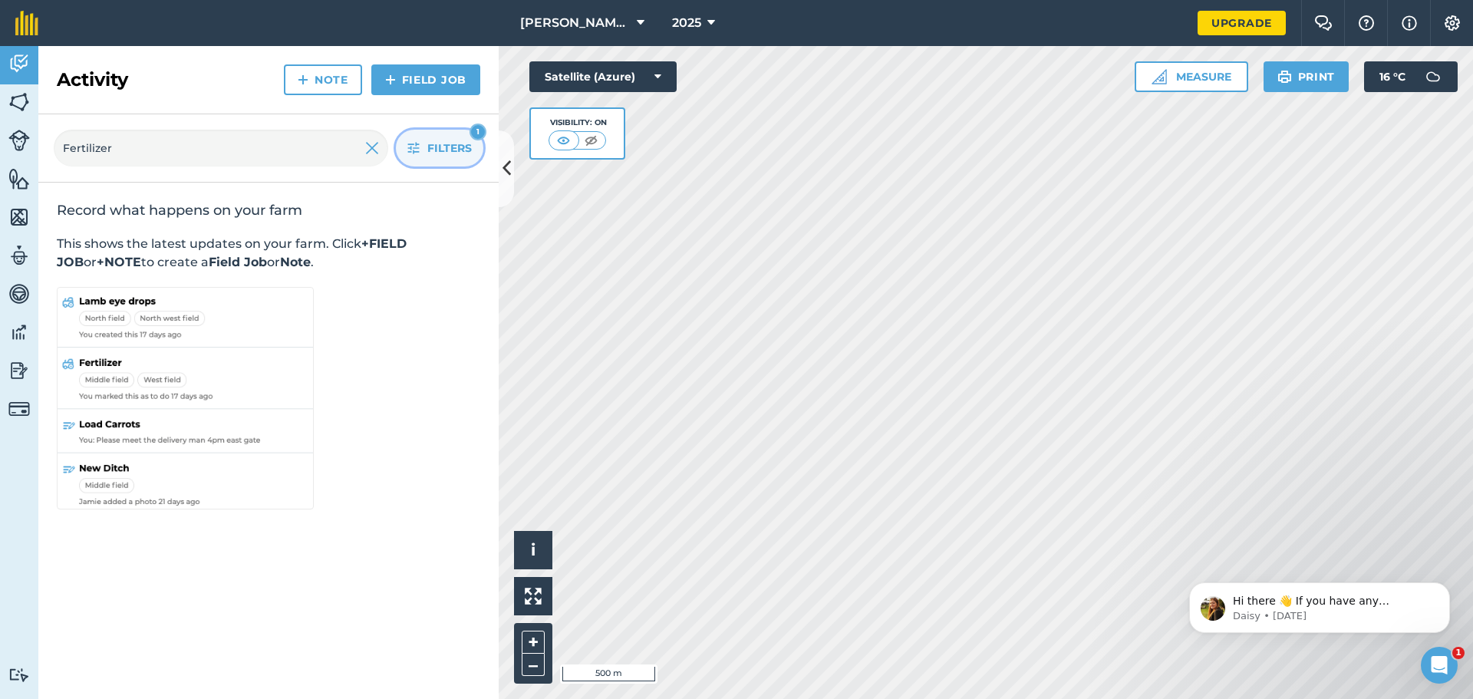
click at [421, 142] on button "Filters 1" at bounding box center [439, 148] width 87 height 37
click at [402, 74] on link "Field Job" at bounding box center [425, 79] width 109 height 31
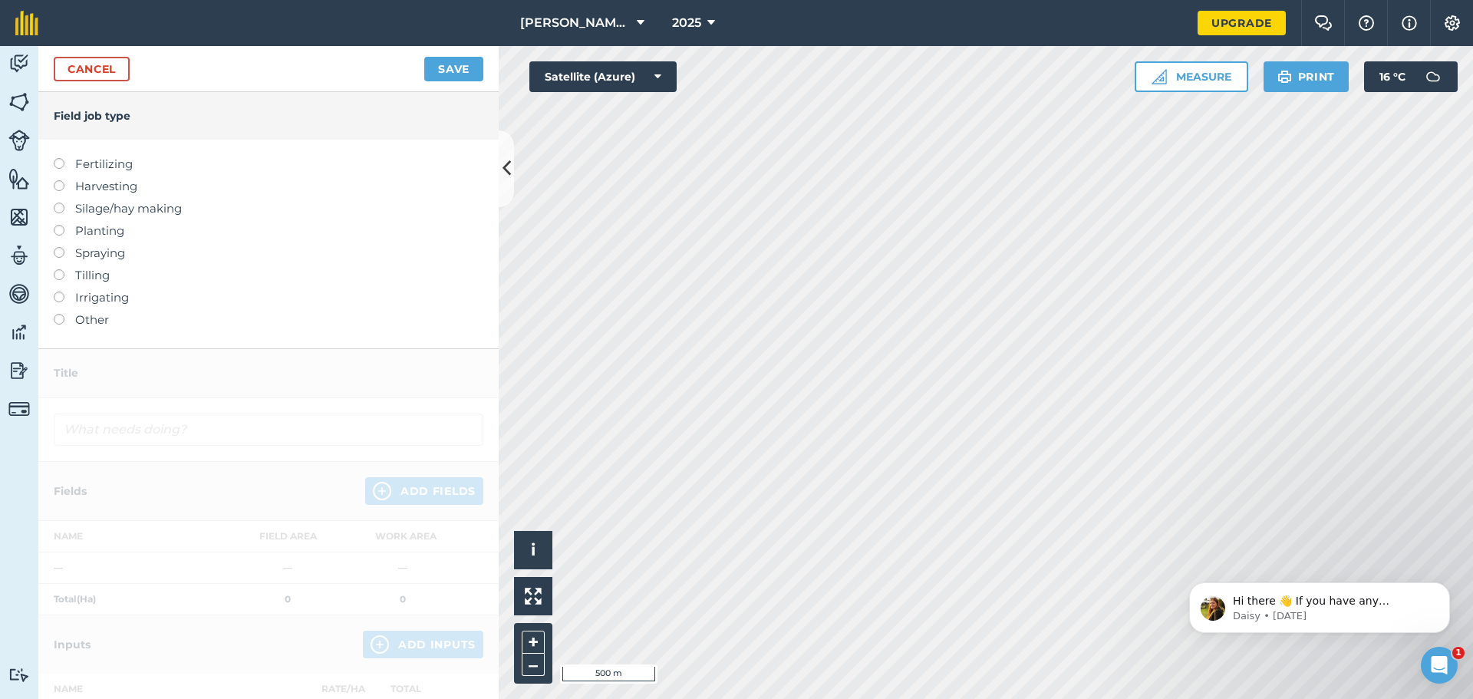
click at [60, 158] on label at bounding box center [64, 158] width 21 height 0
type input "Fertilizing"
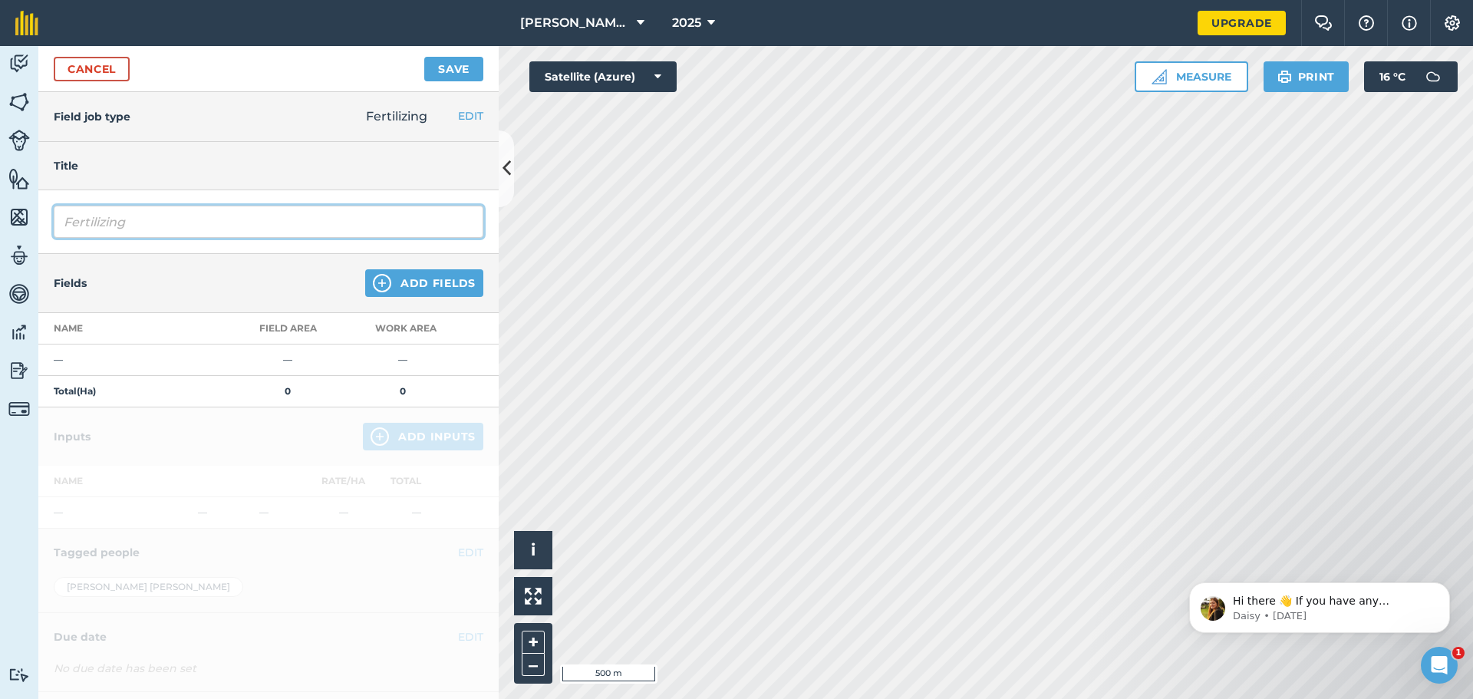
click at [135, 222] on input "Fertilizing" at bounding box center [269, 222] width 430 height 32
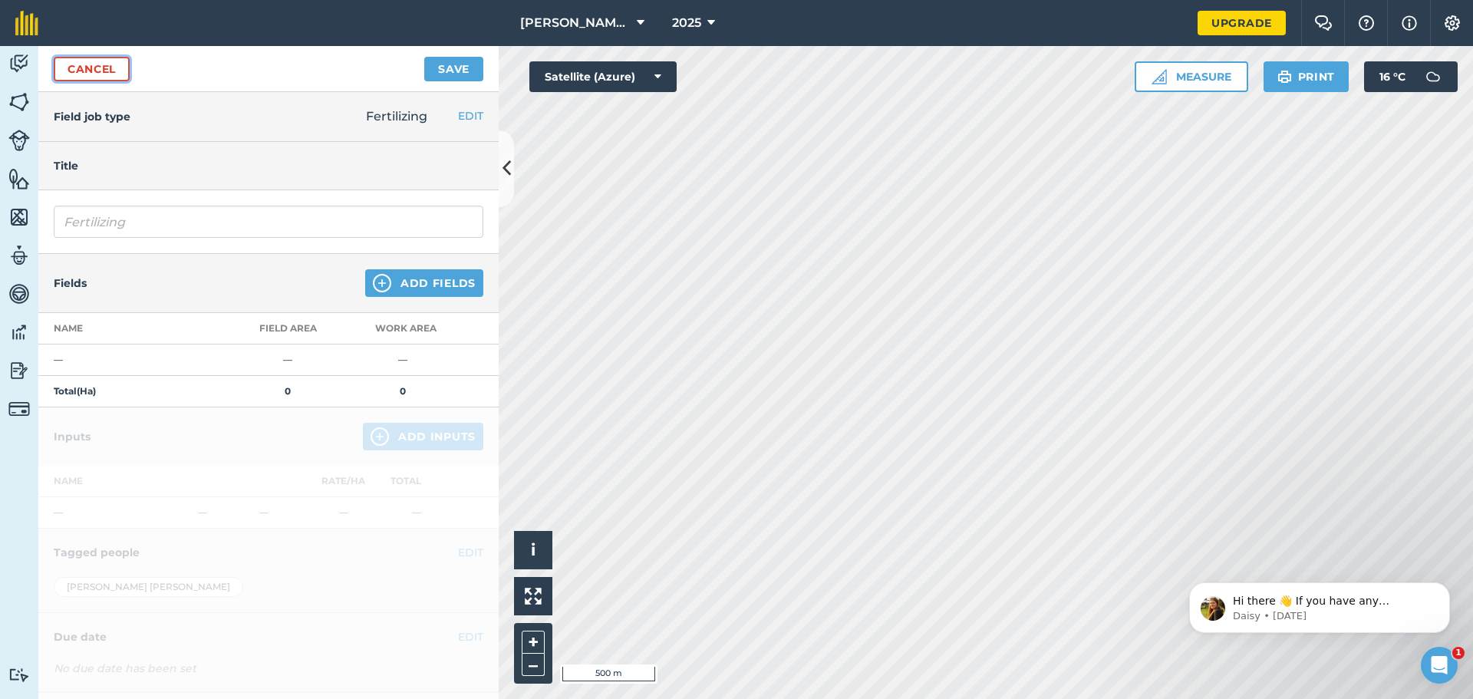
click at [104, 65] on link "Cancel" at bounding box center [92, 69] width 76 height 25
